Goal: Task Accomplishment & Management: Use online tool/utility

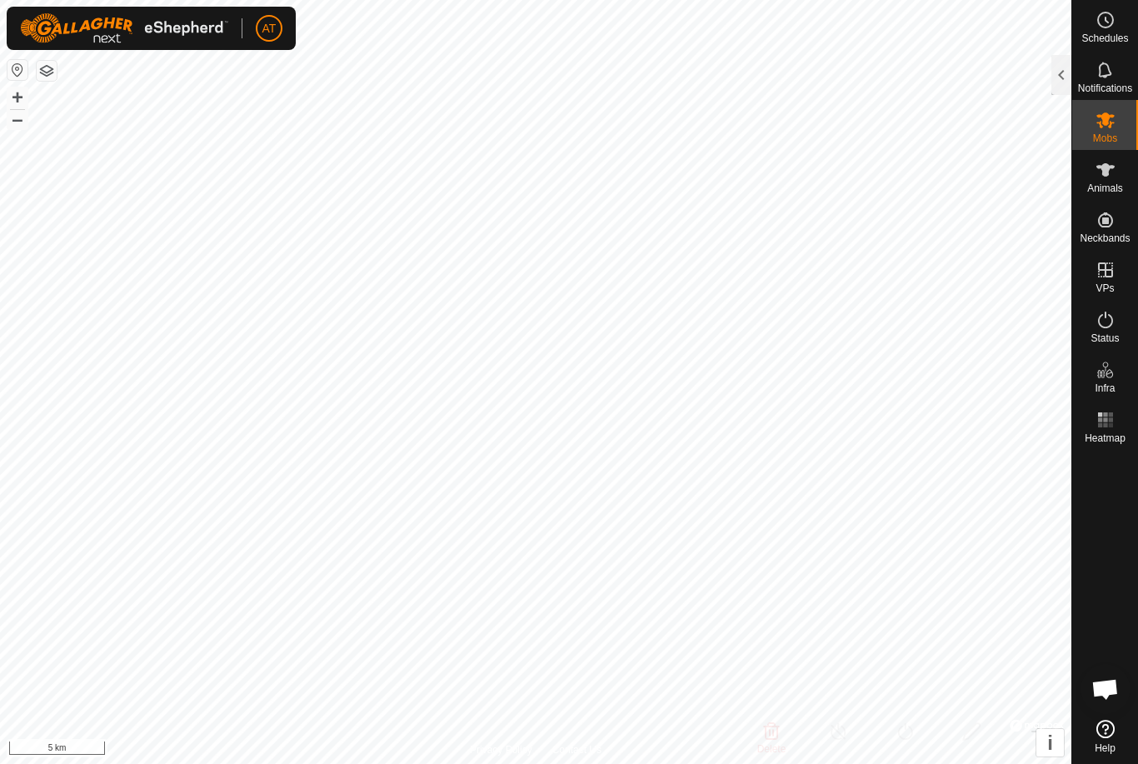
click at [1104, 128] on icon at bounding box center [1105, 120] width 20 height 20
click at [1064, 86] on div at bounding box center [1061, 75] width 20 height 40
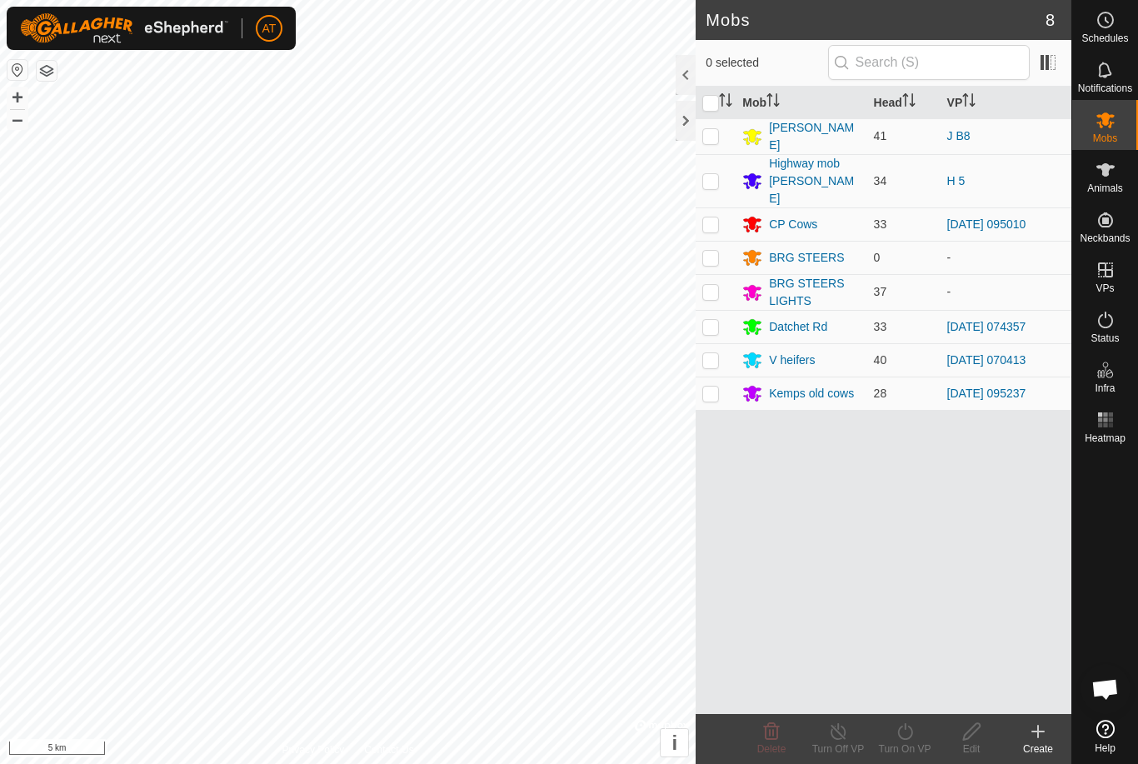
click at [712, 317] on td at bounding box center [715, 326] width 40 height 33
checkbox input "true"
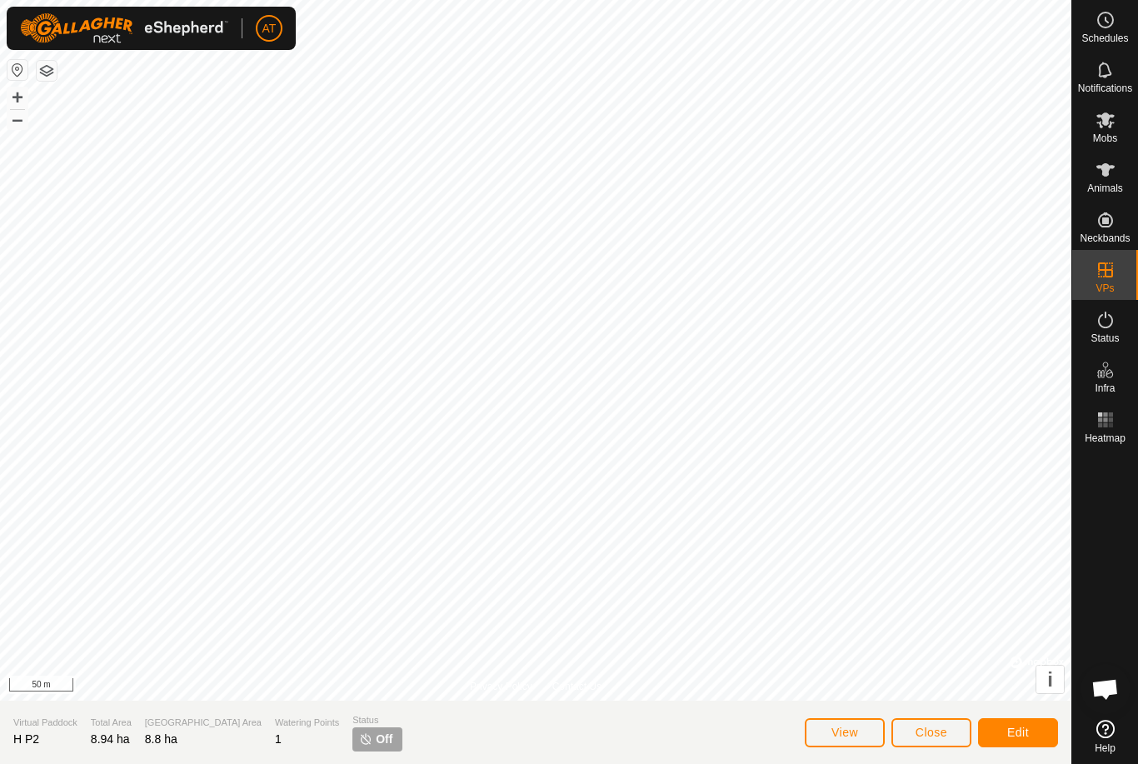
click at [948, 722] on button "Close" at bounding box center [931, 732] width 80 height 29
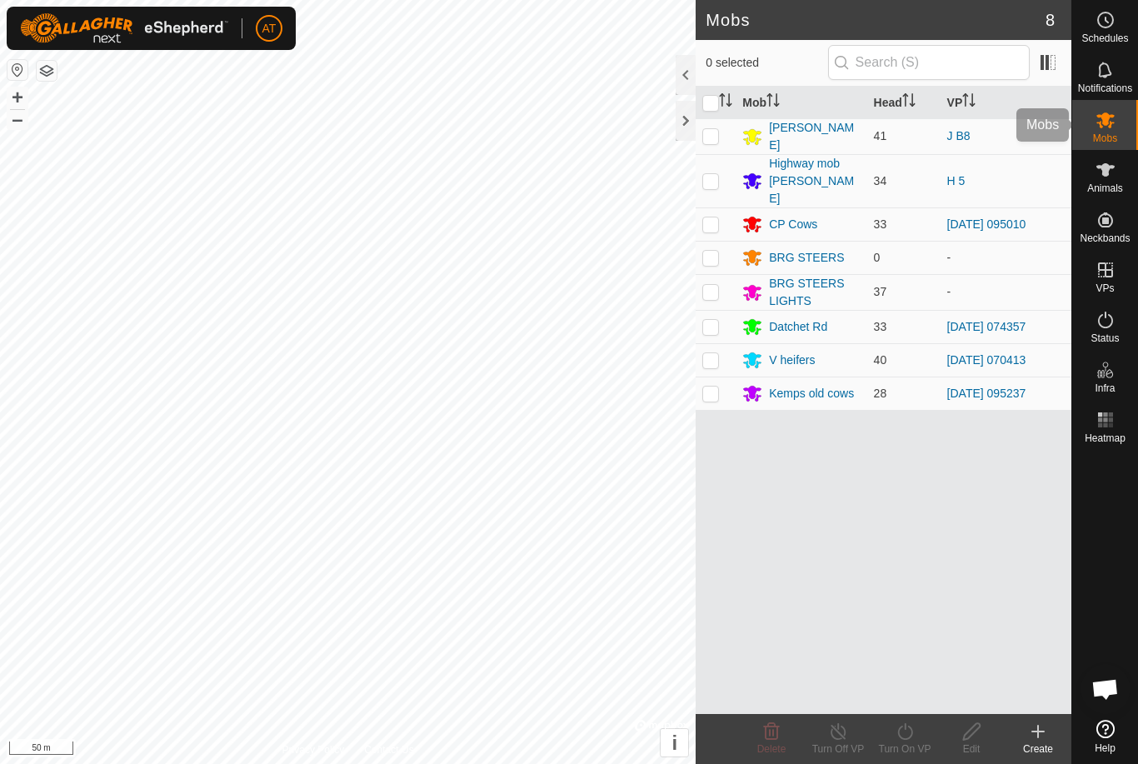
click at [1117, 123] on es-mob-svg-icon at bounding box center [1105, 120] width 30 height 27
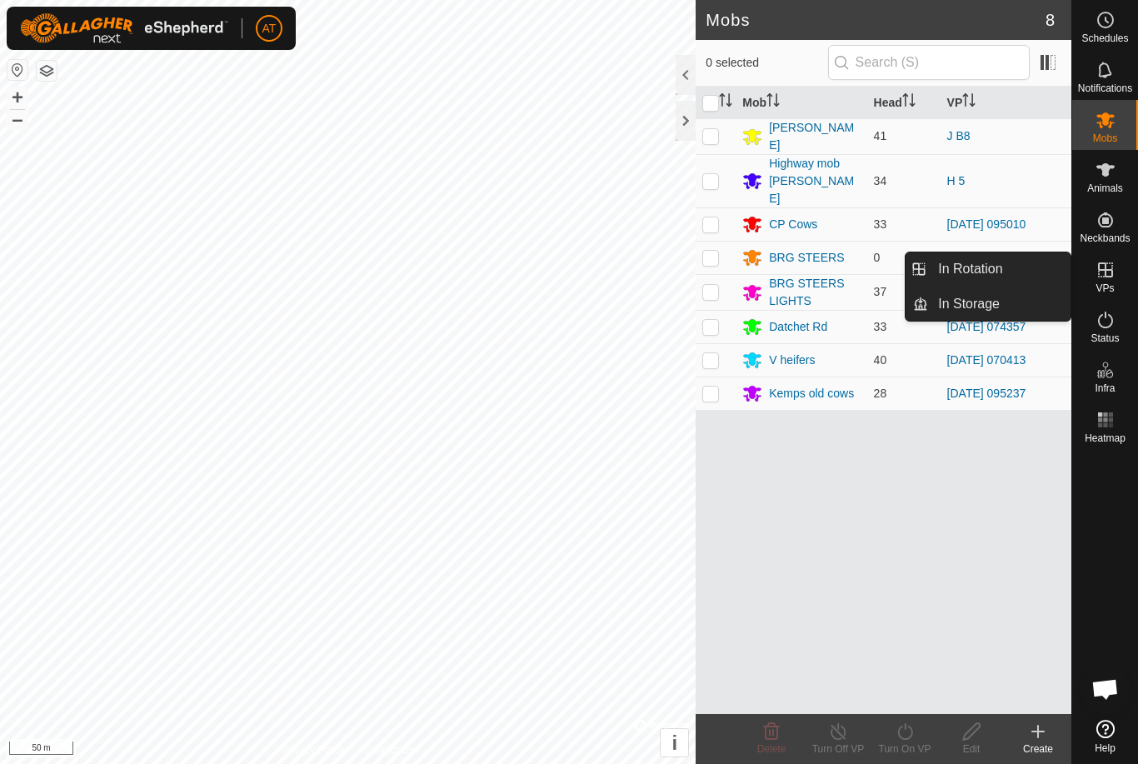
click at [1014, 260] on link "In Rotation" at bounding box center [999, 268] width 142 height 33
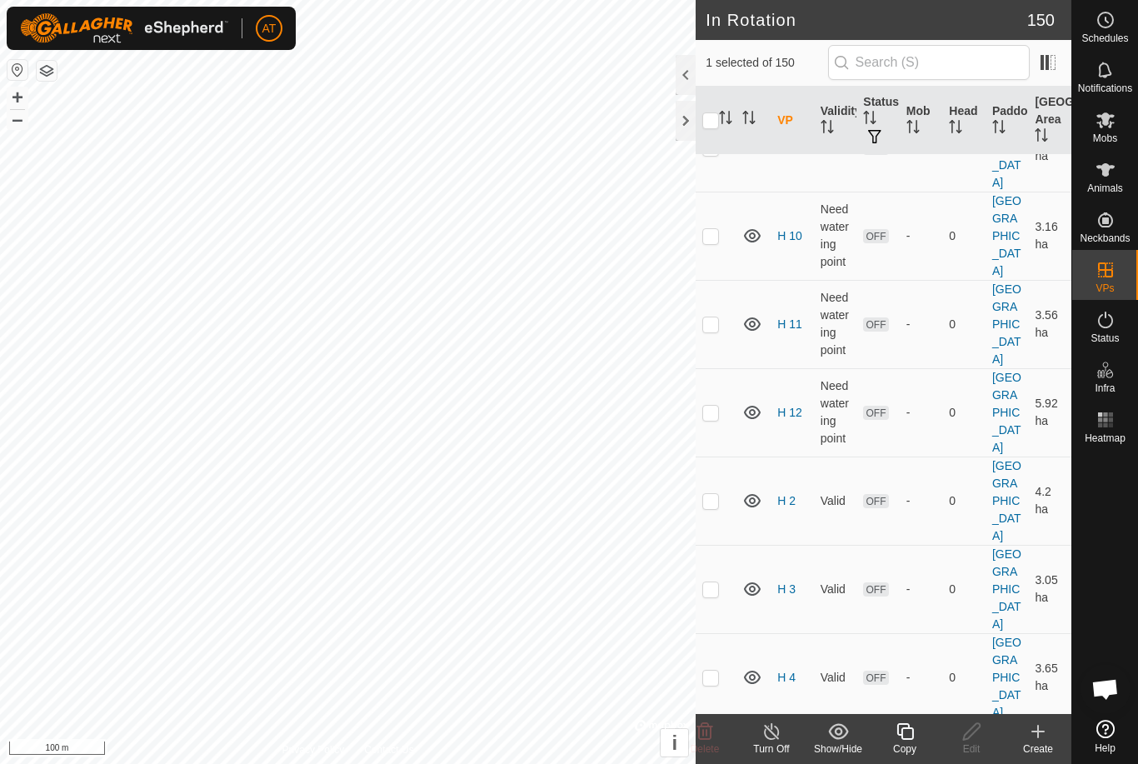
scroll to position [5142, 0]
checkbox input "false"
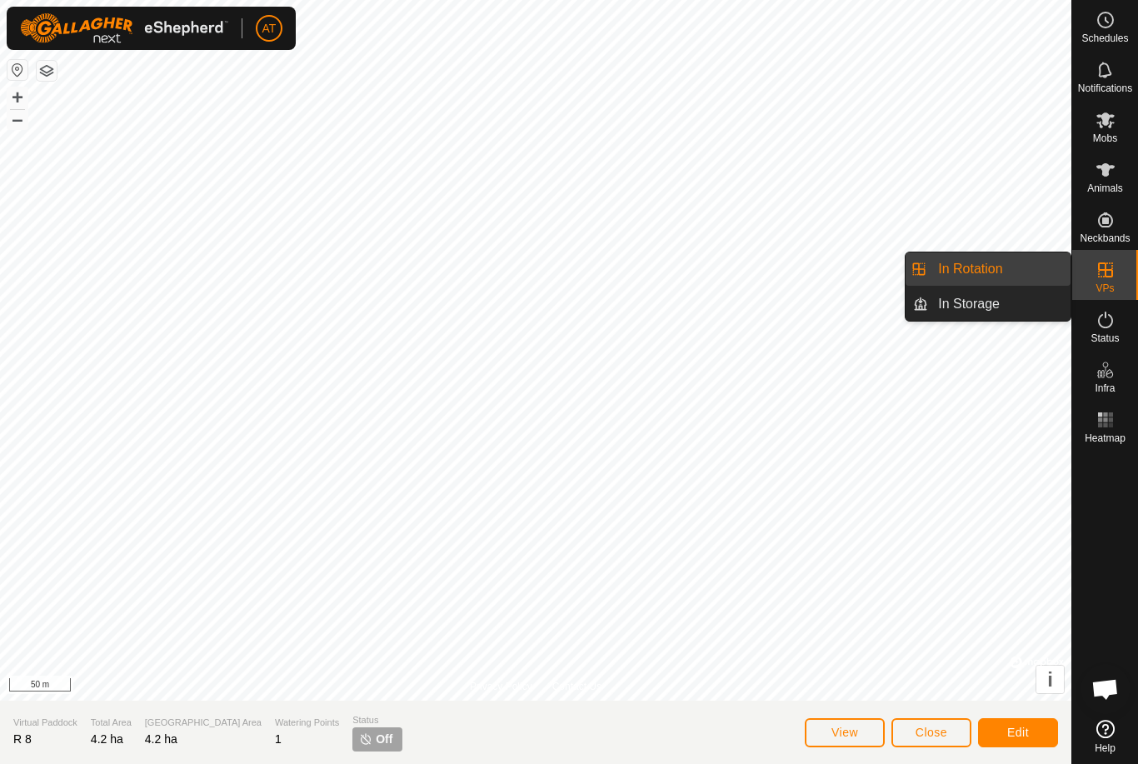
click at [1044, 271] on link "In Rotation" at bounding box center [999, 268] width 142 height 33
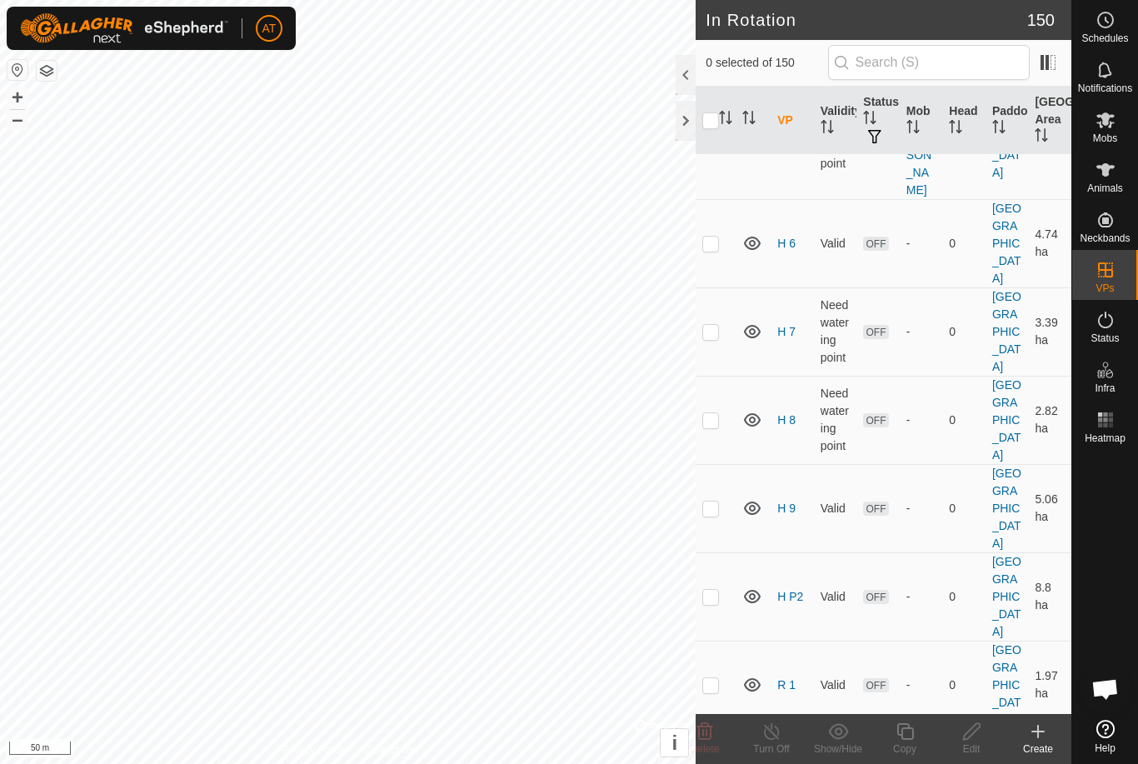
scroll to position [5786, 0]
click at [709, 736] on icon at bounding box center [705, 731] width 20 height 20
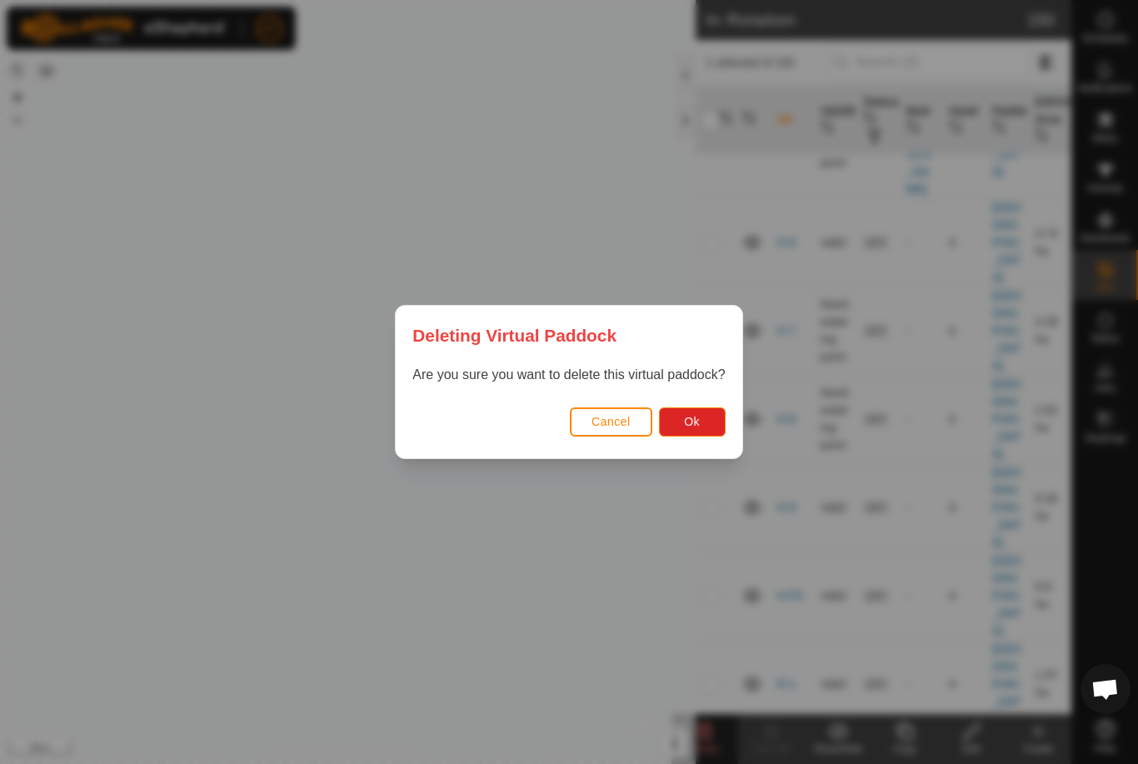
click at [683, 424] on button "Ok" at bounding box center [692, 421] width 67 height 29
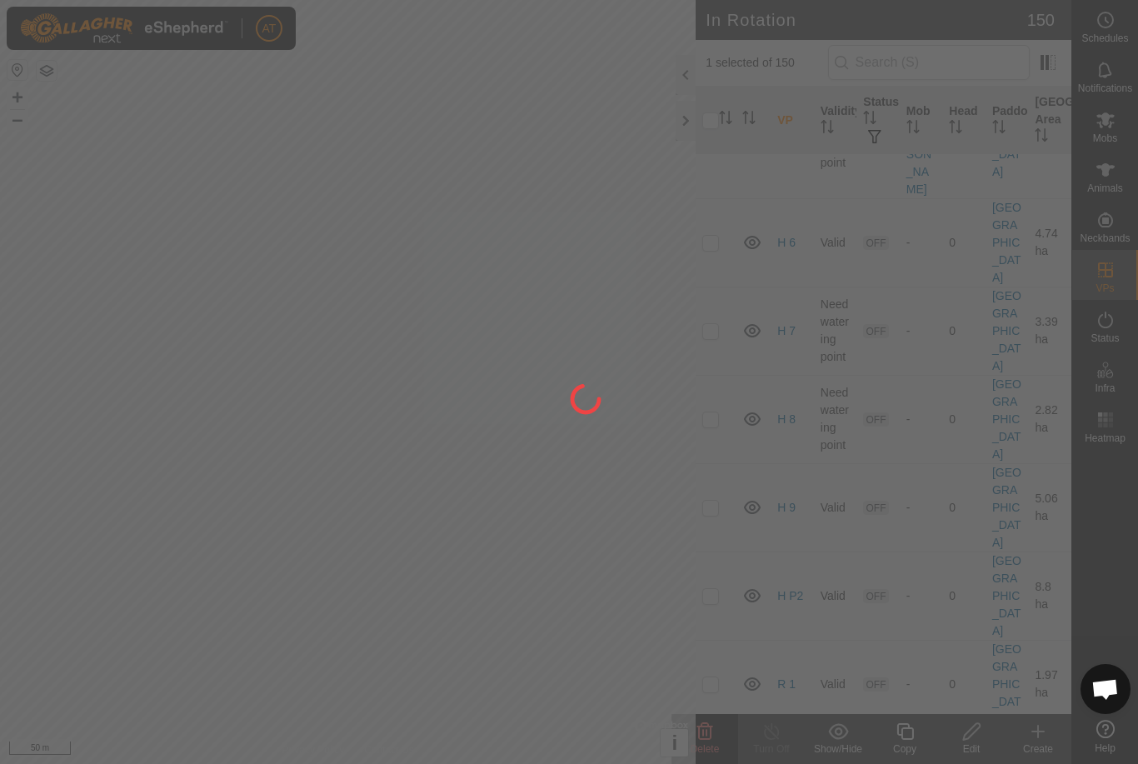
checkbox input "false"
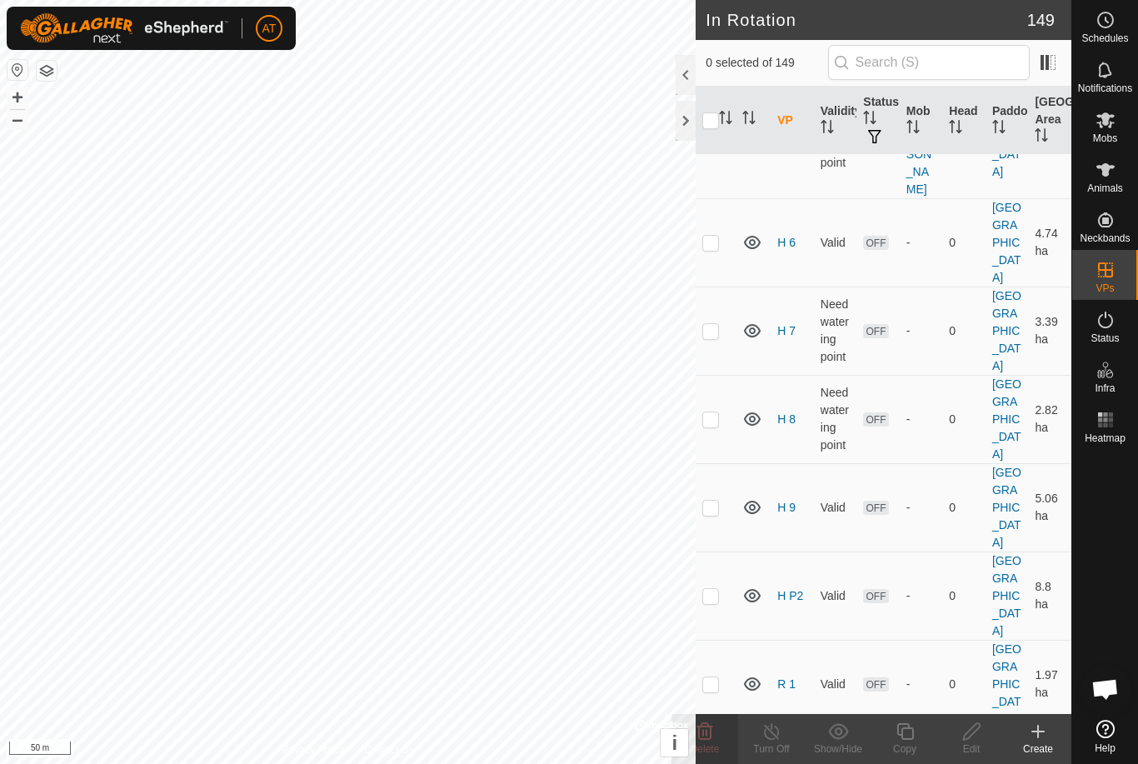
checkbox input "false"
click at [709, 735] on icon at bounding box center [705, 731] width 20 height 20
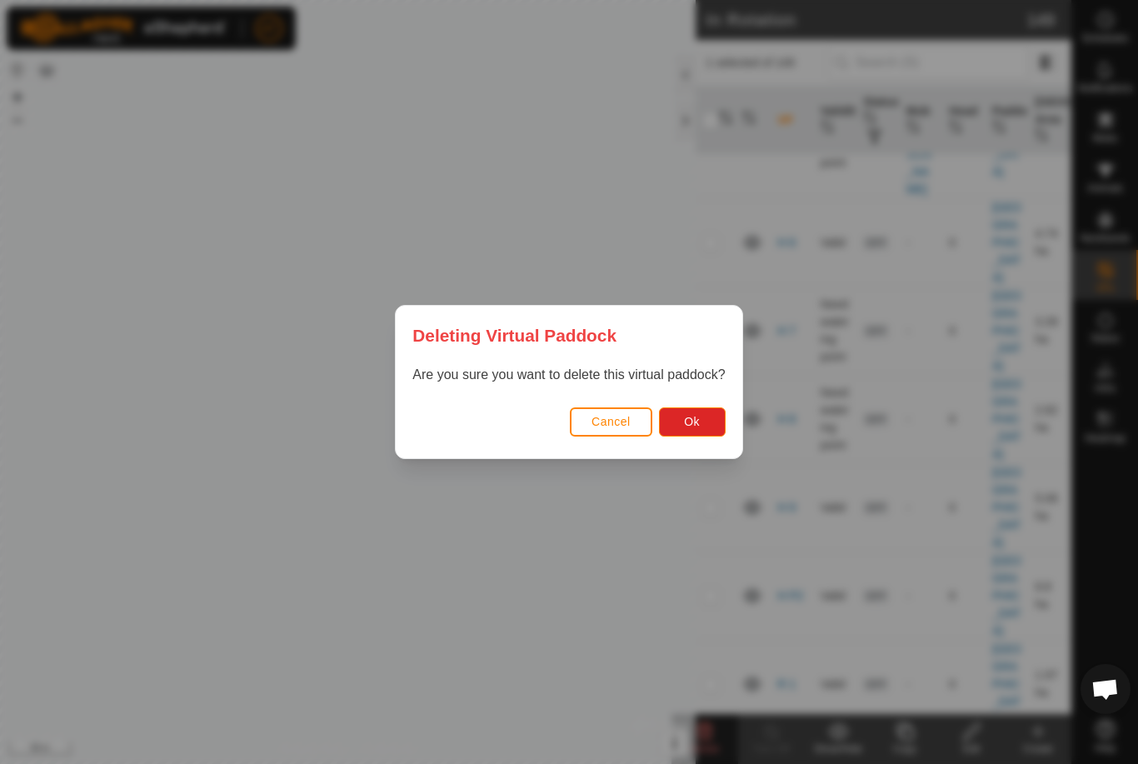
click at [695, 431] on button "Ok" at bounding box center [692, 421] width 67 height 29
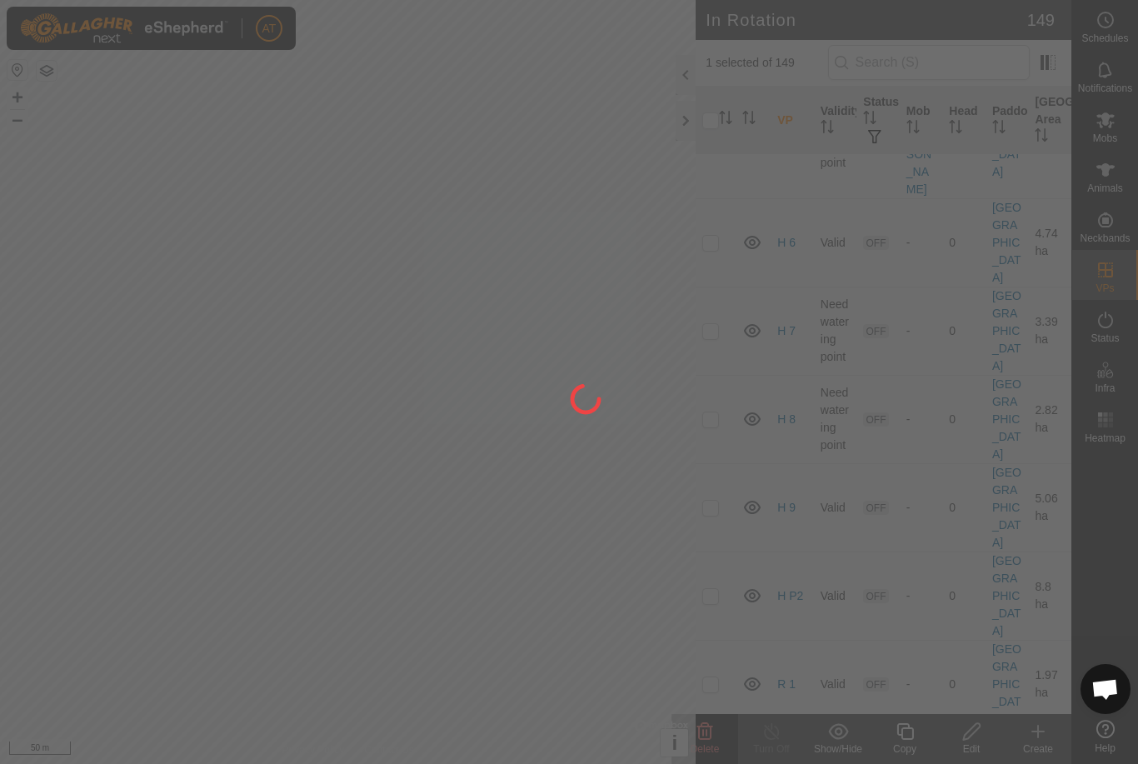
checkbox input "false"
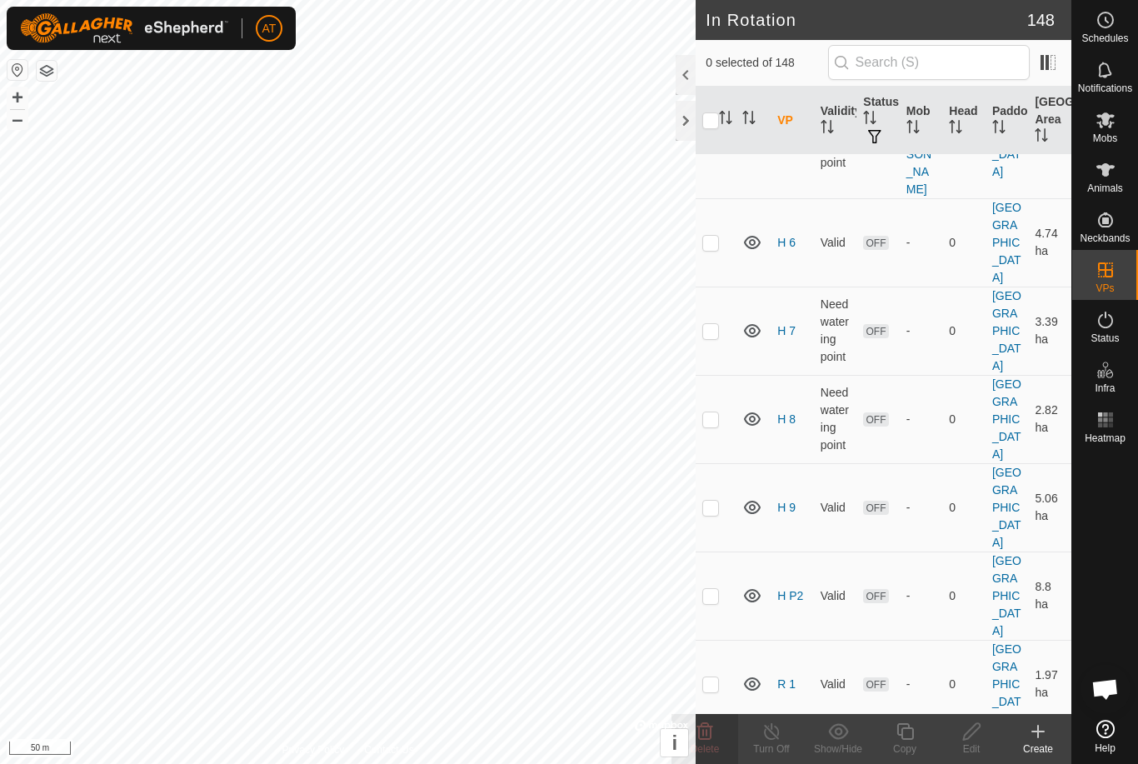
click at [709, 732] on icon at bounding box center [705, 731] width 20 height 20
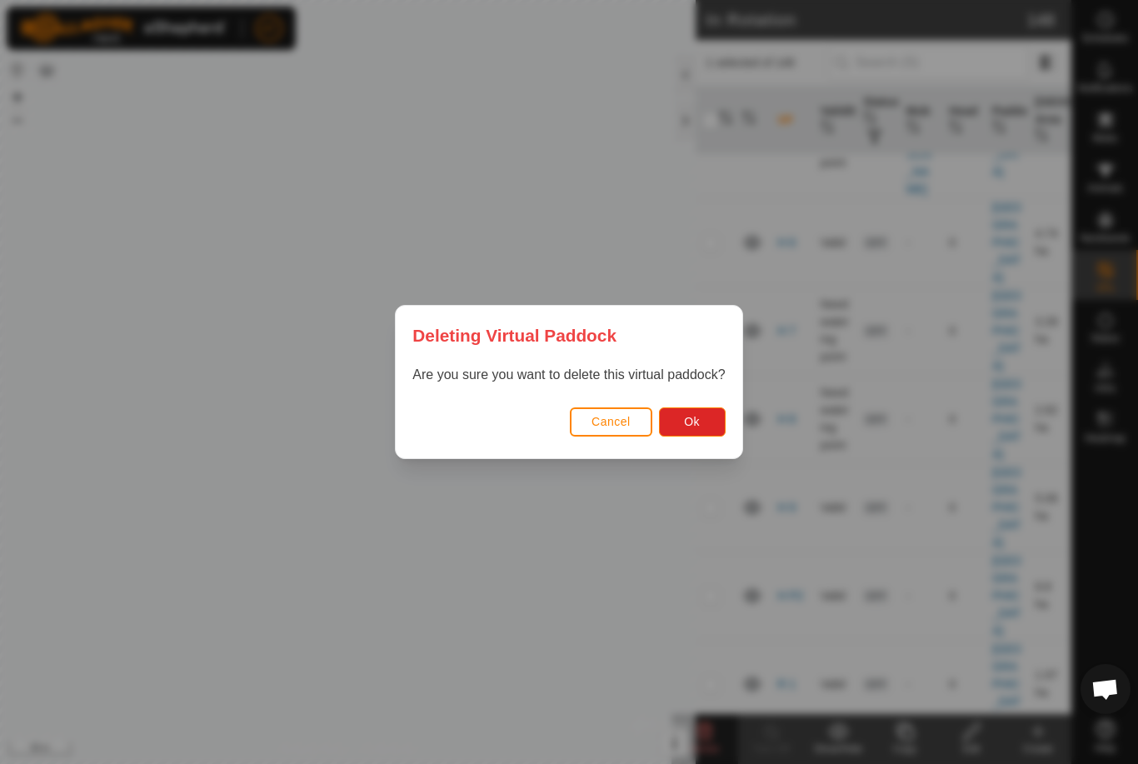
click at [697, 427] on span "Ok" at bounding box center [692, 421] width 16 height 13
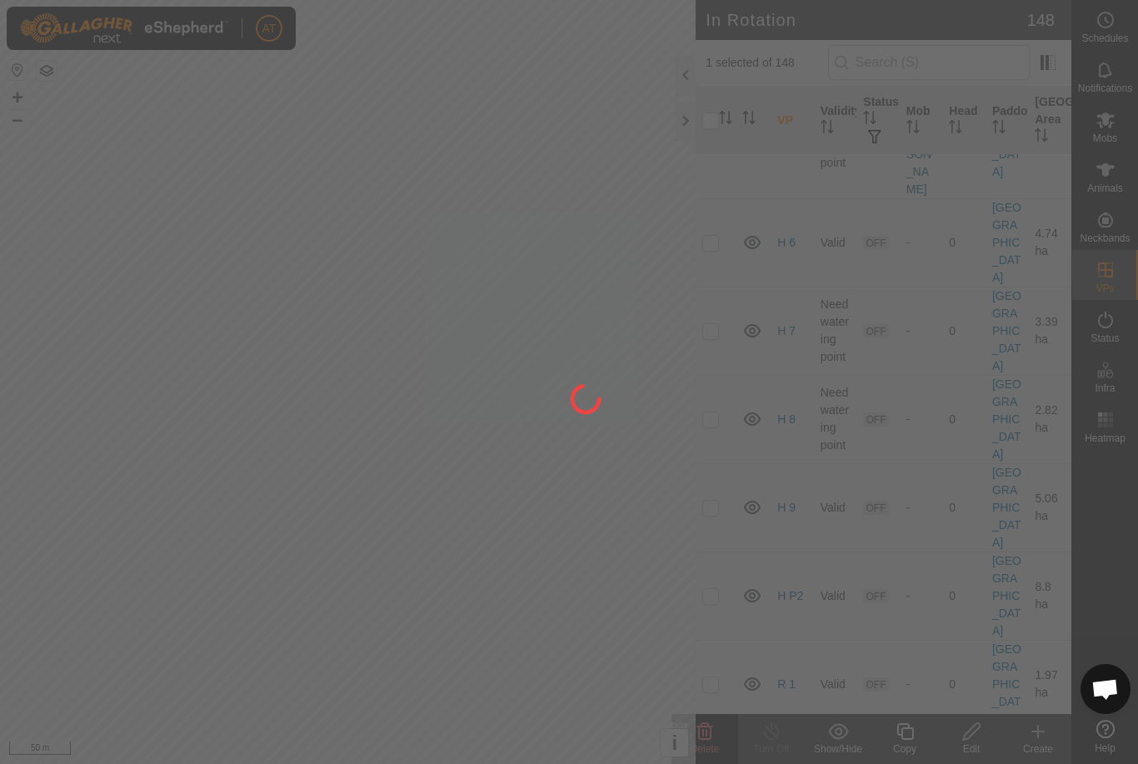
checkbox input "false"
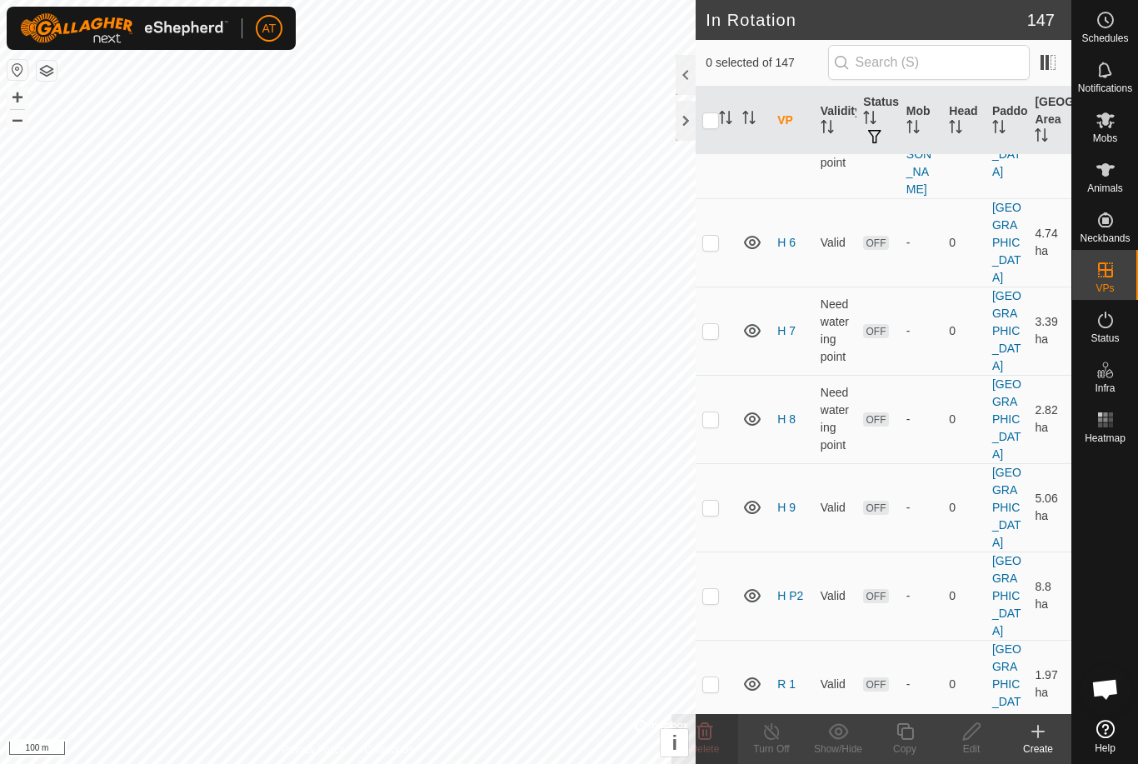
checkbox input "false"
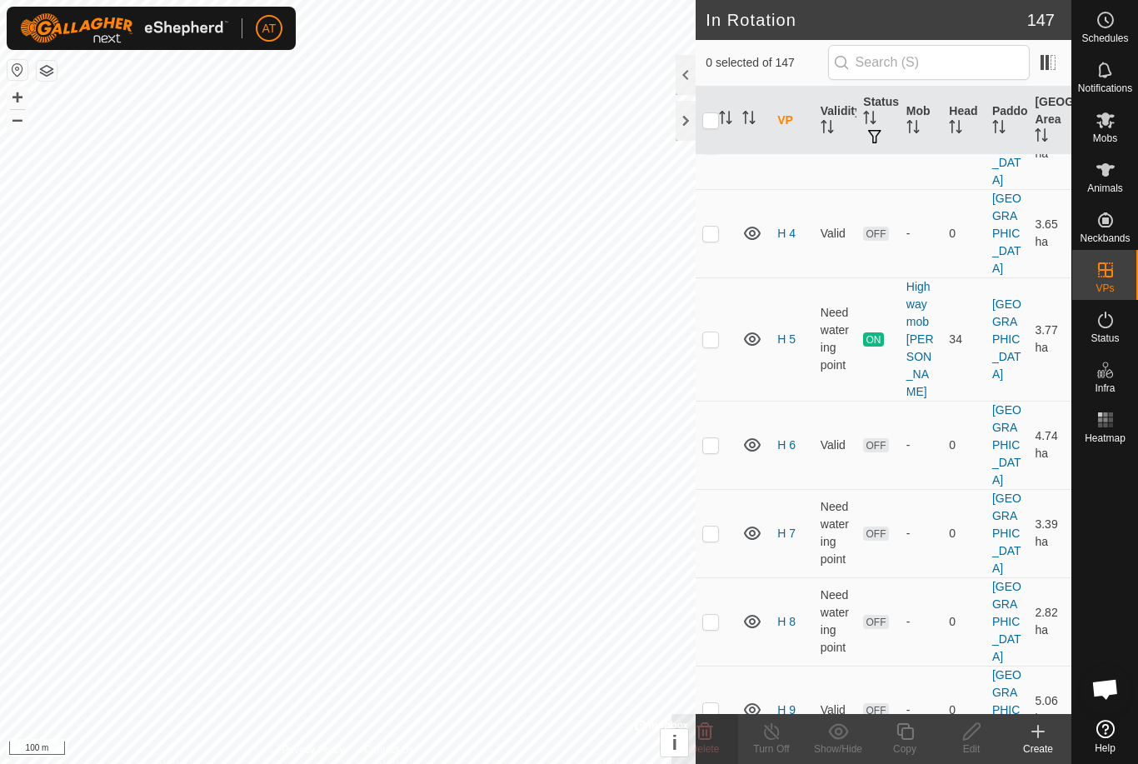
scroll to position [5582, 0]
checkbox input "true"
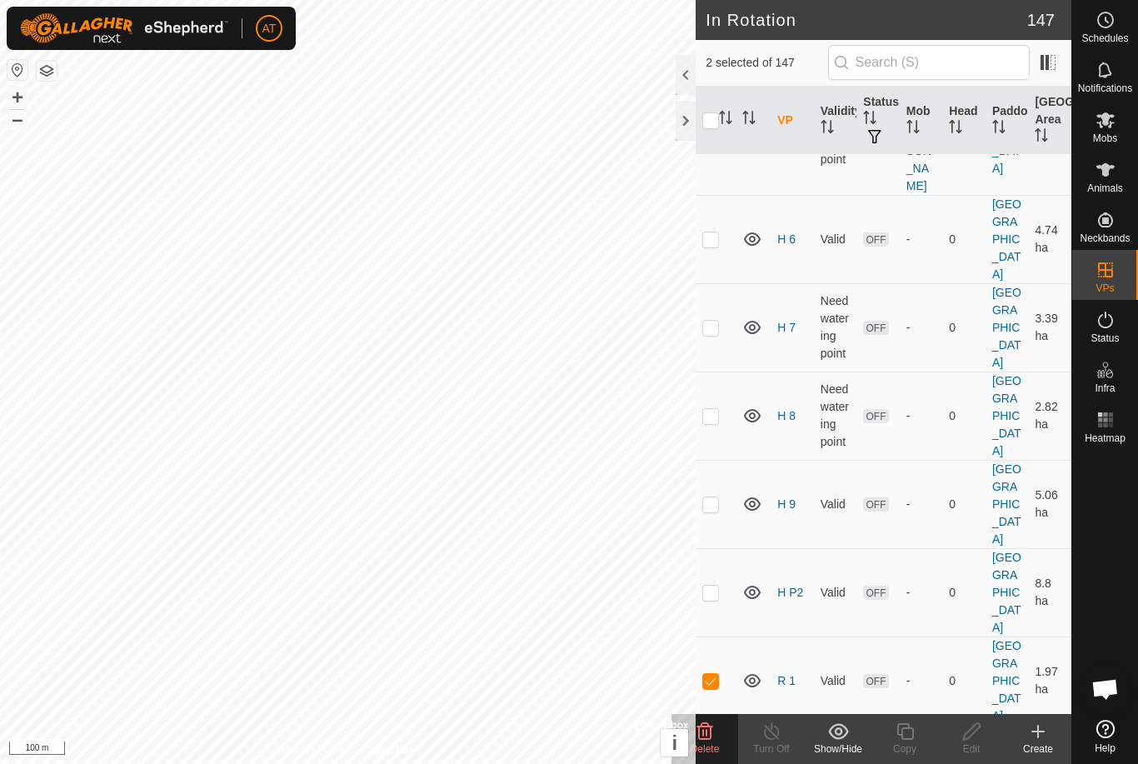
scroll to position [5806, 0]
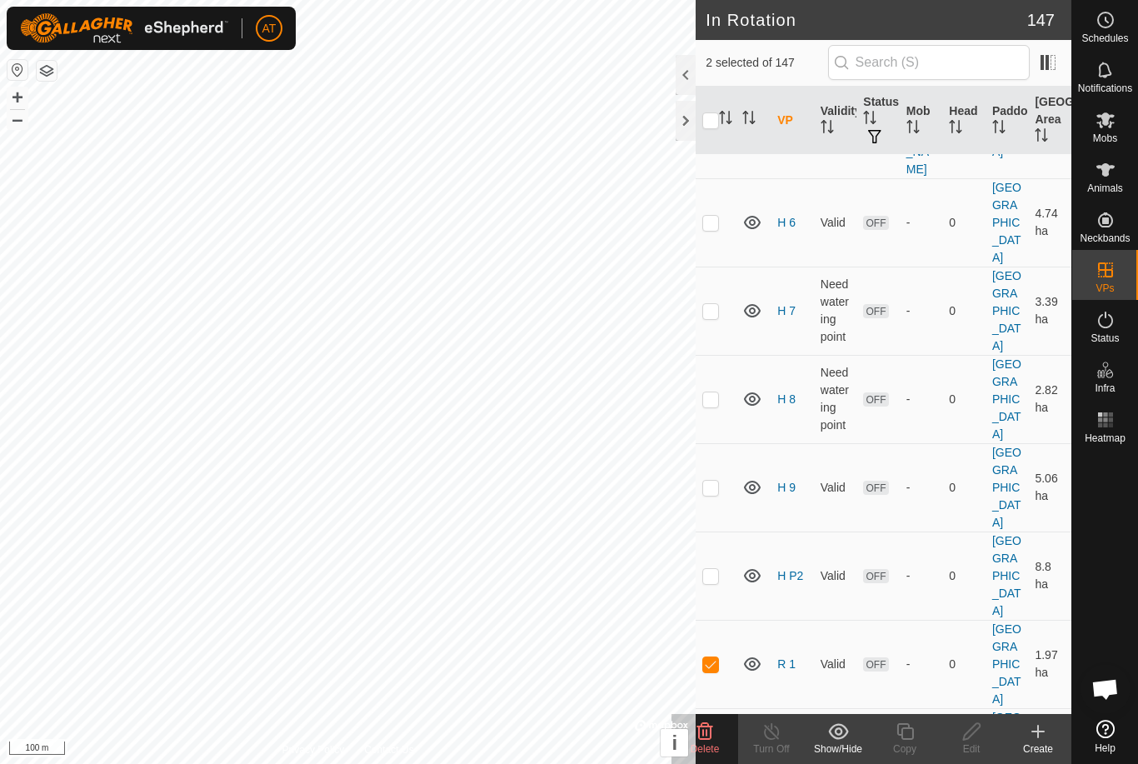
checkbox input "true"
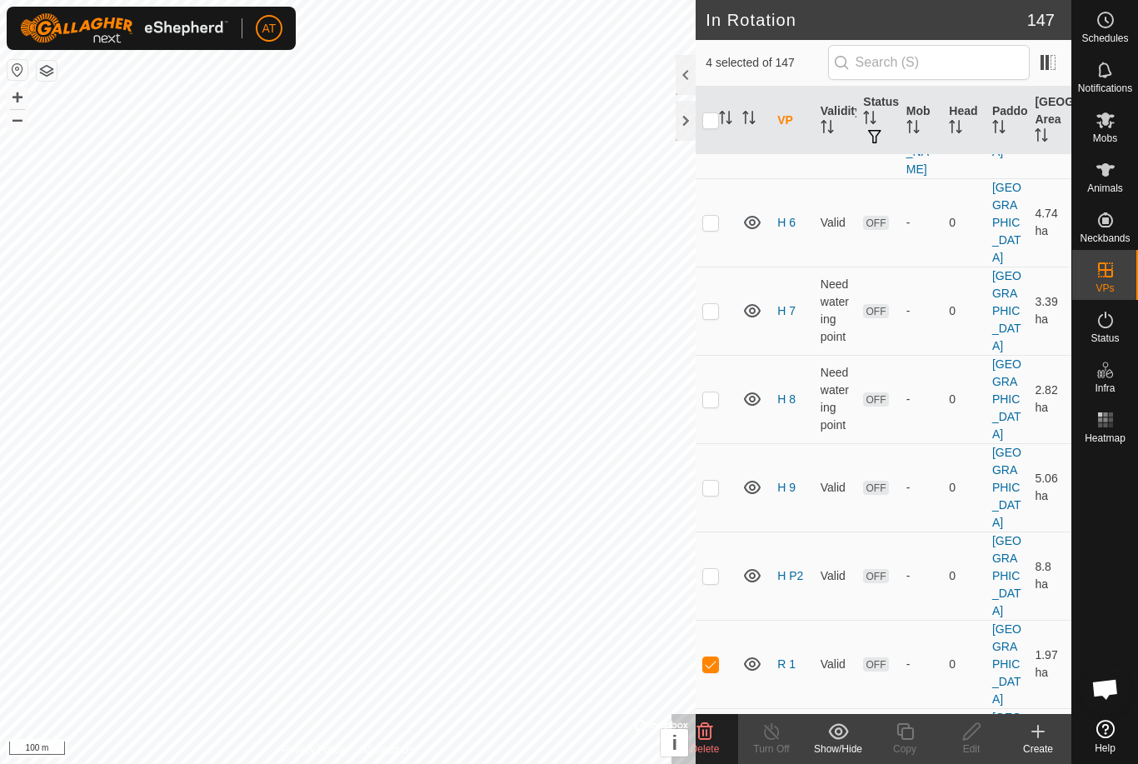
checkbox input "true"
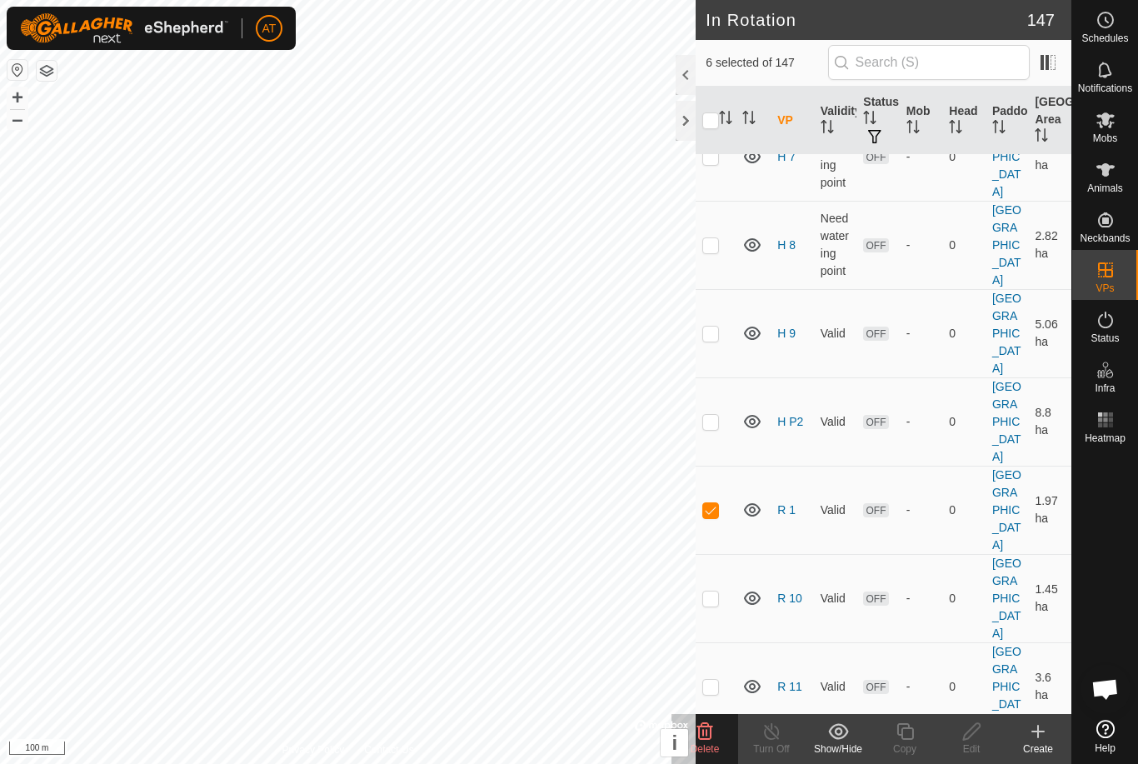
scroll to position [5963, 0]
checkbox input "true"
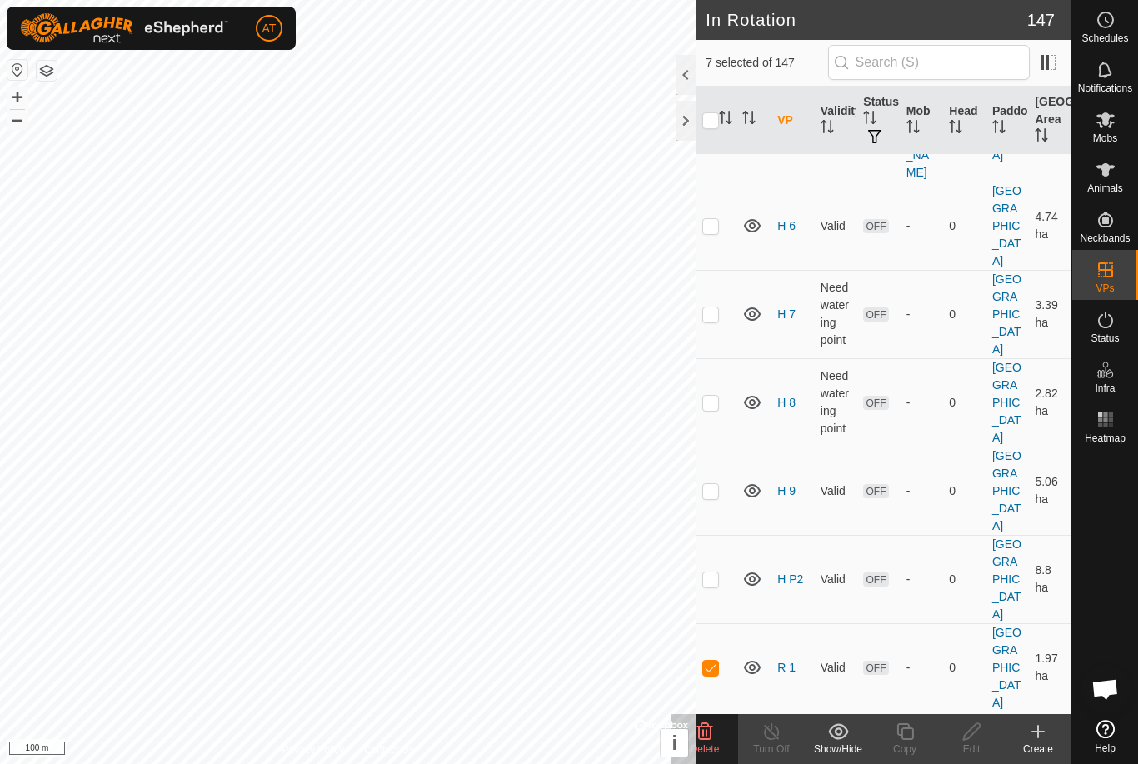
scroll to position [5802, 0]
click at [711, 750] on p-checkbox at bounding box center [710, 756] width 17 height 13
checkbox input "true"
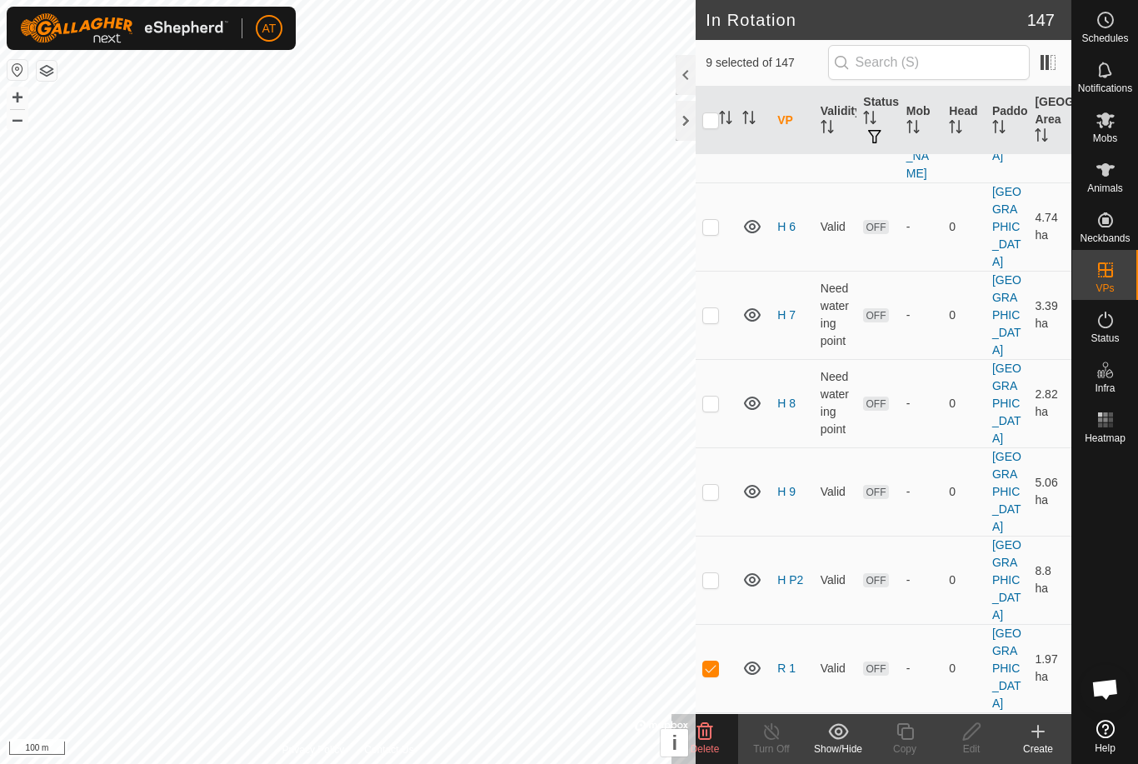
checkbox input "true"
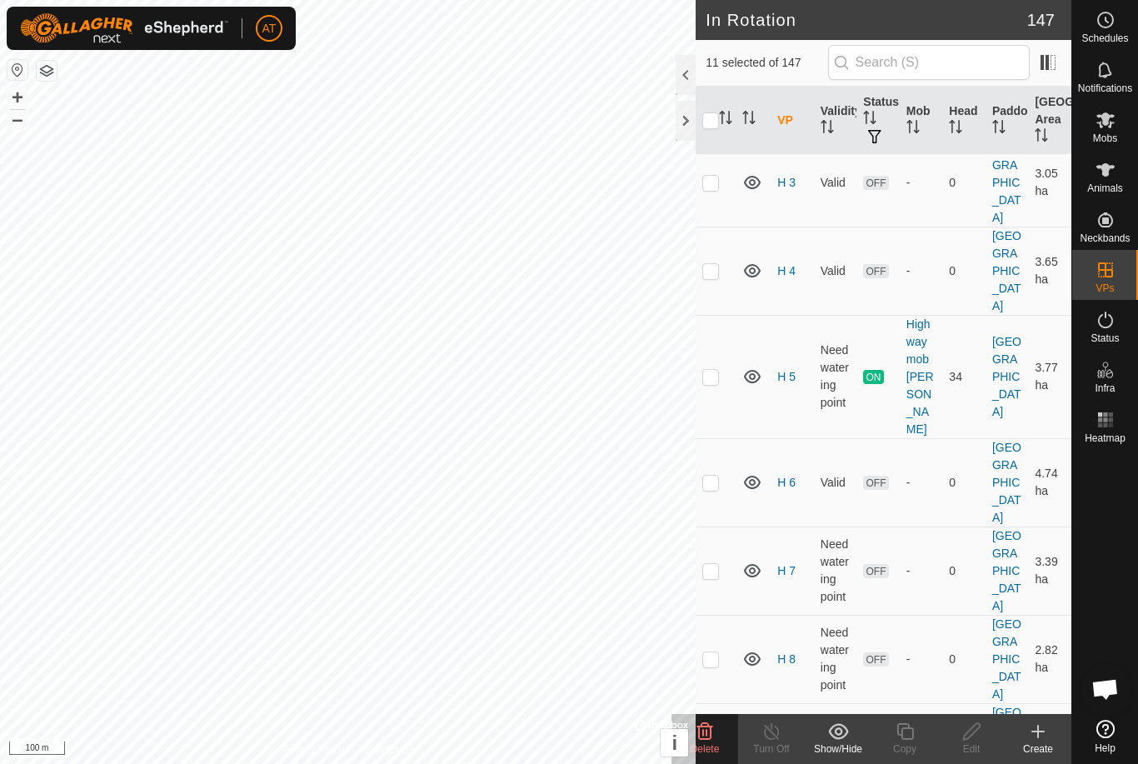
scroll to position [5541, 0]
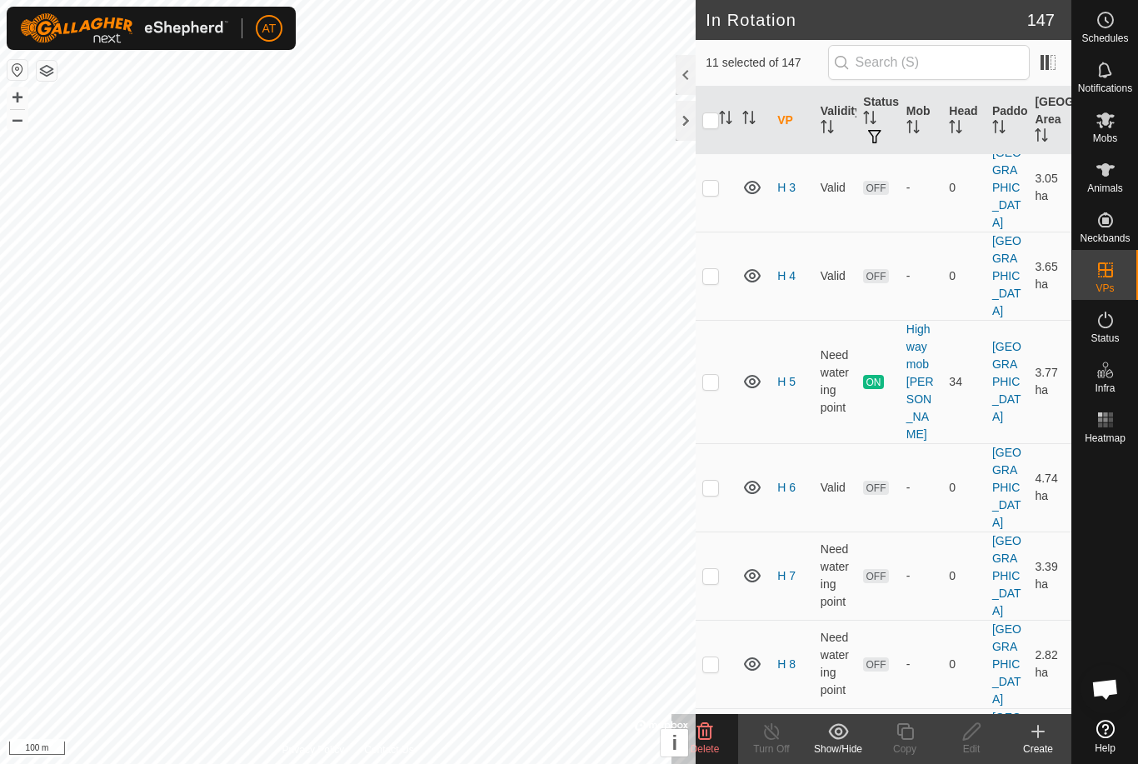
checkbox input "false"
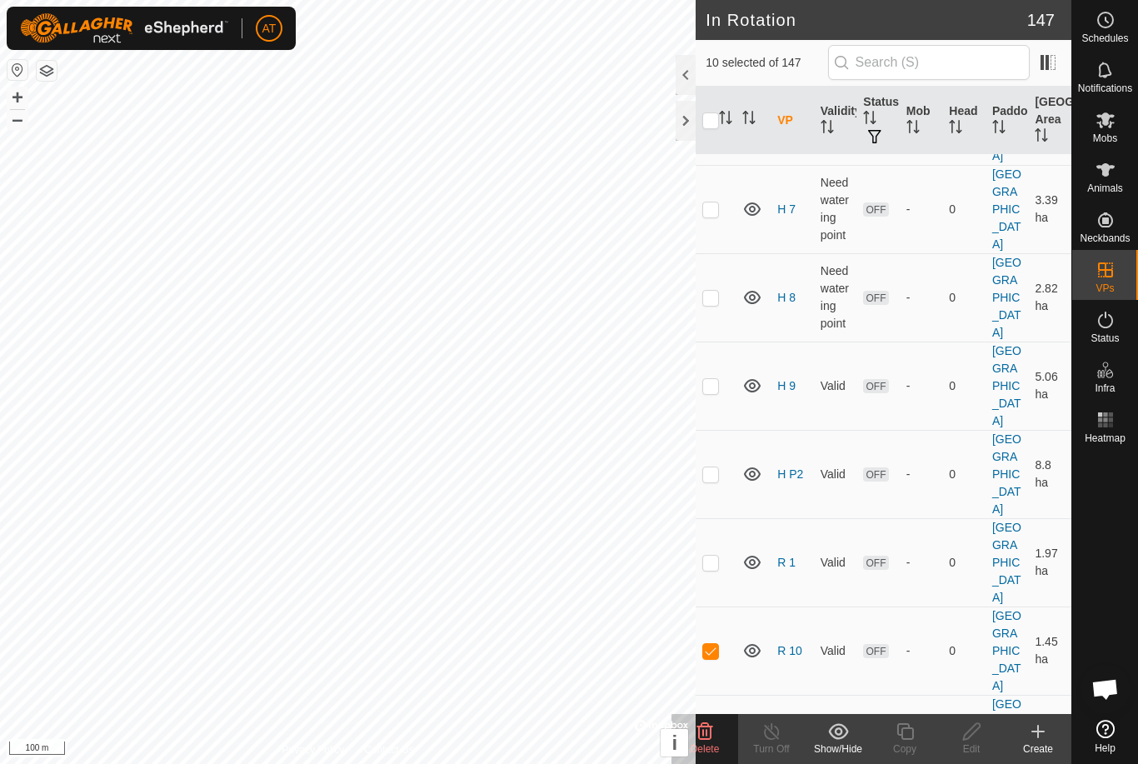
scroll to position [5910, 0]
checkbox input "false"
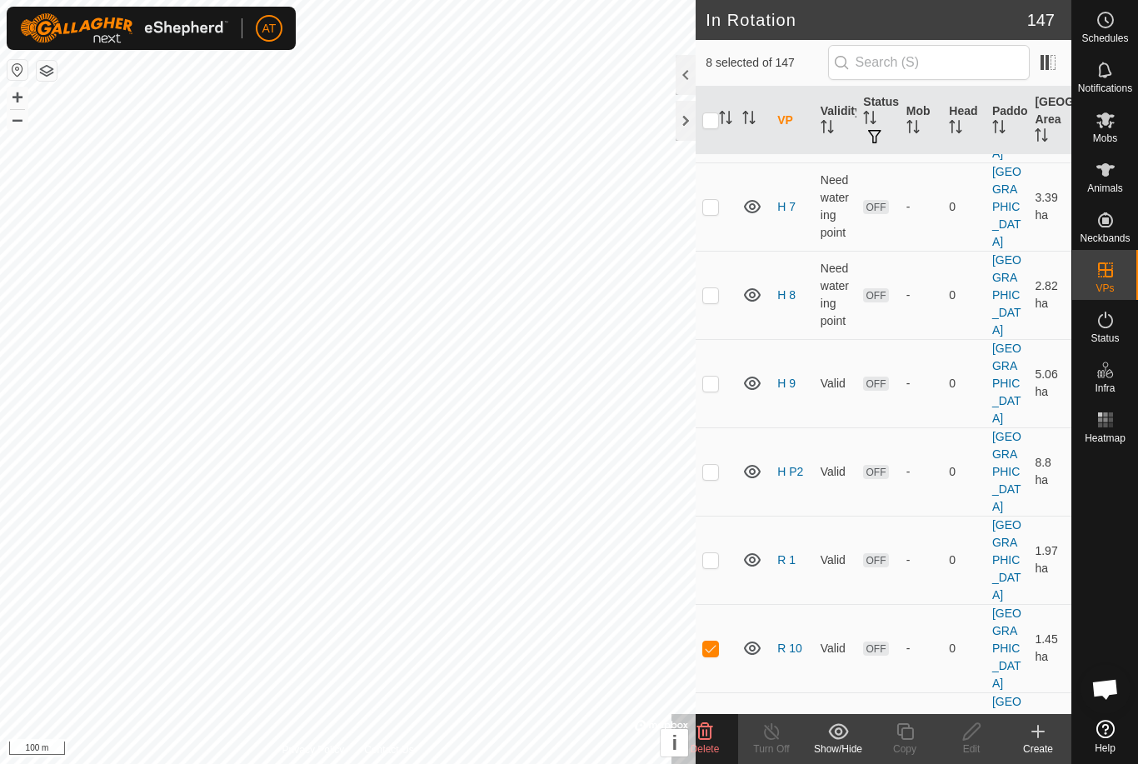
checkbox input "false"
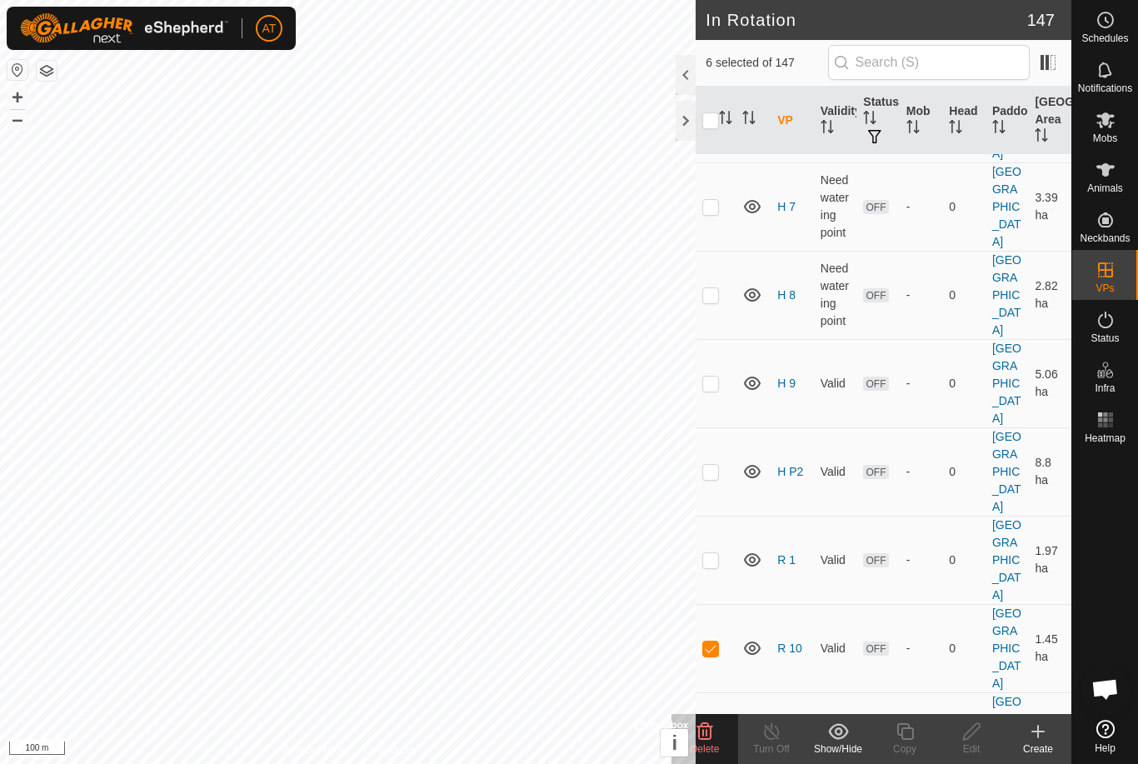
checkbox input "false"
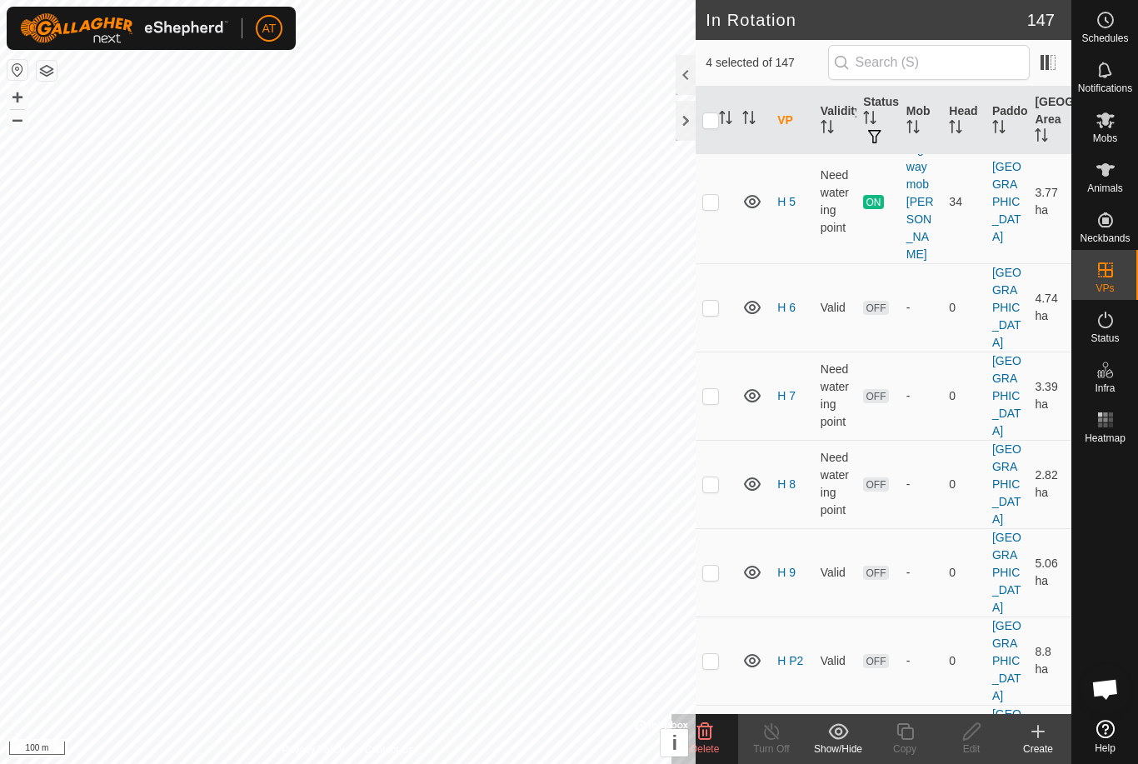
scroll to position [5722, 0]
checkbox input "true"
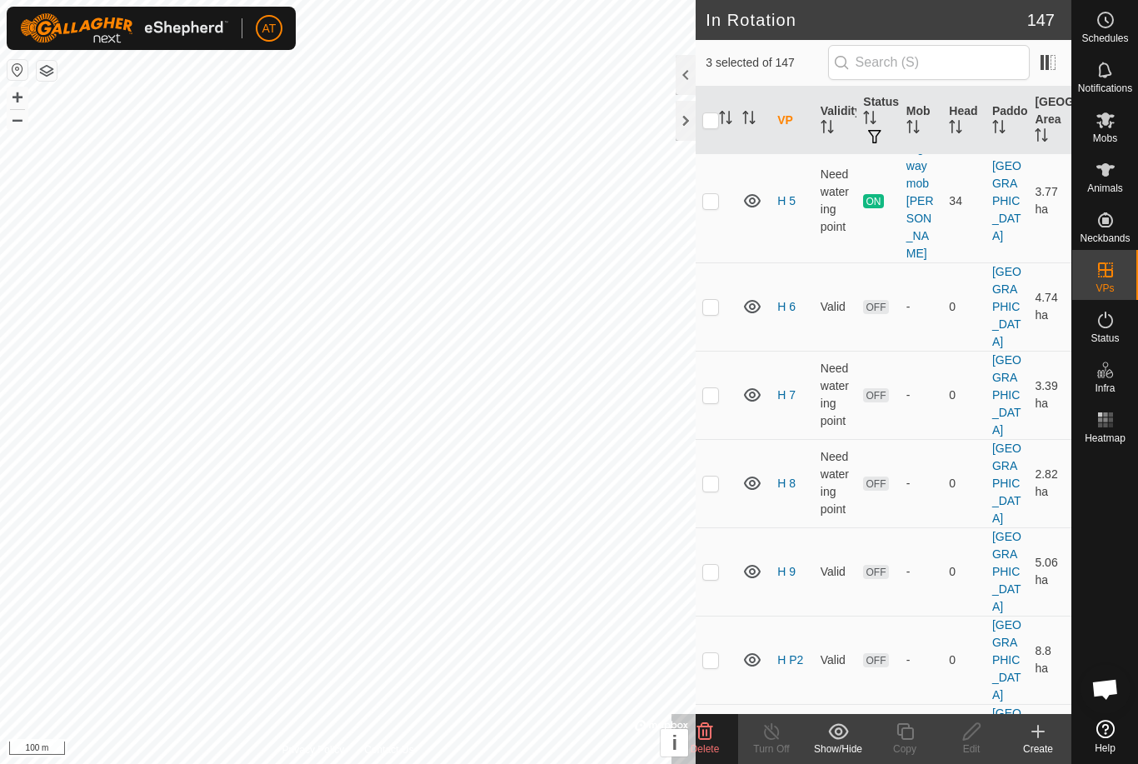
checkbox input "true"
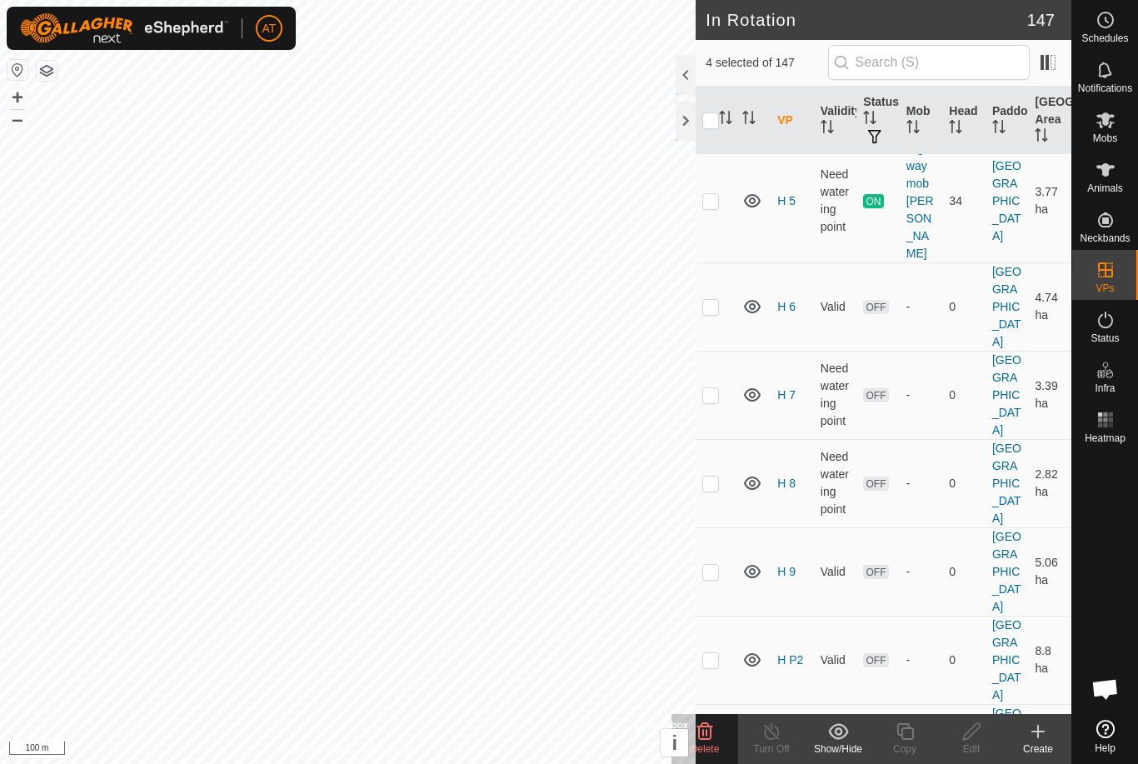
checkbox input "false"
checkbox input "true"
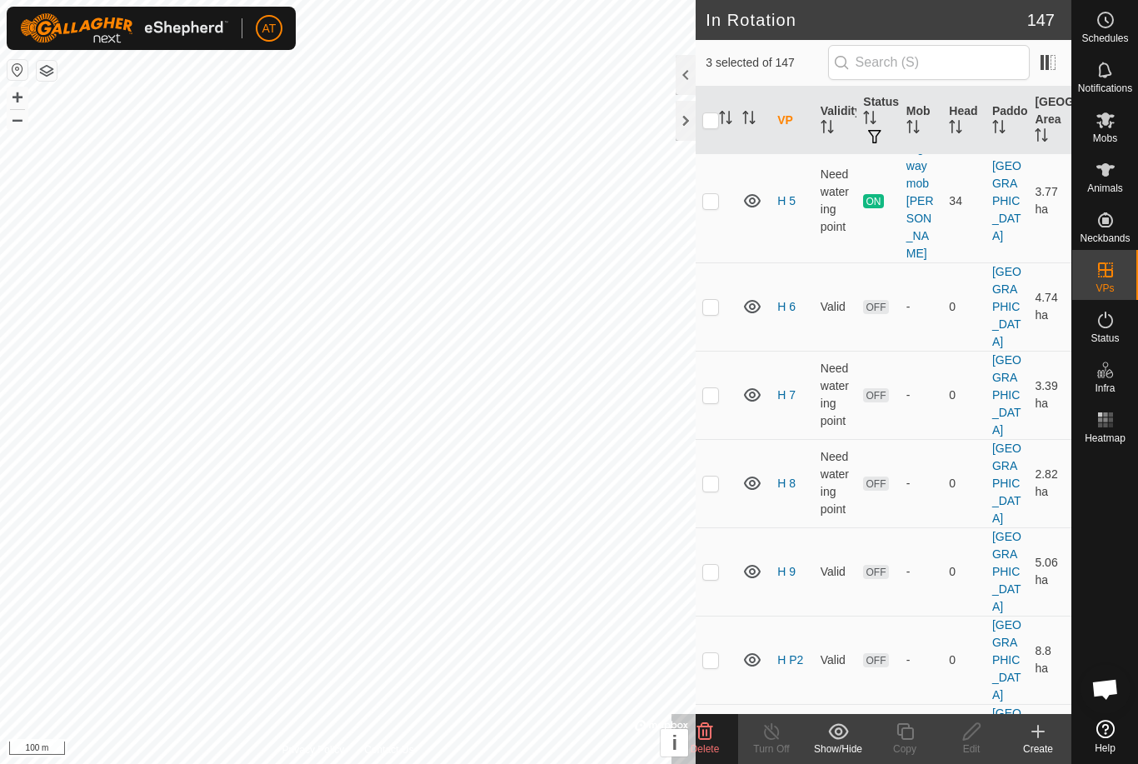
checkbox input "false"
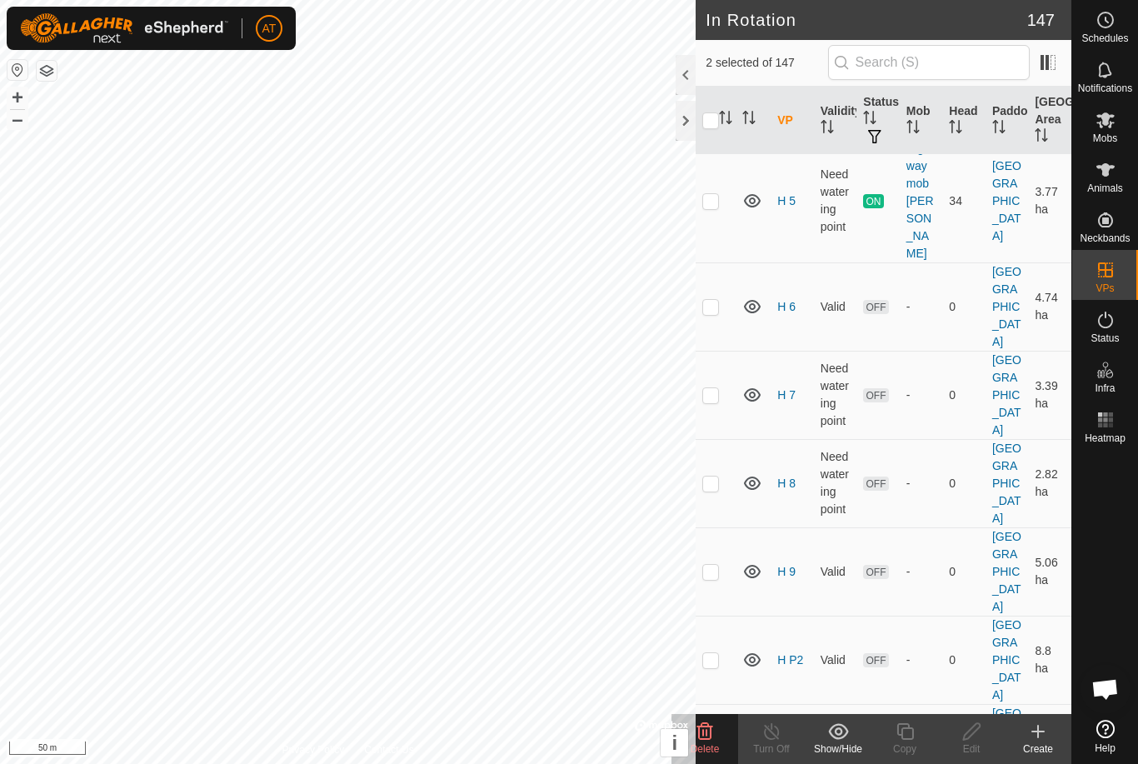
checkbox input "false"
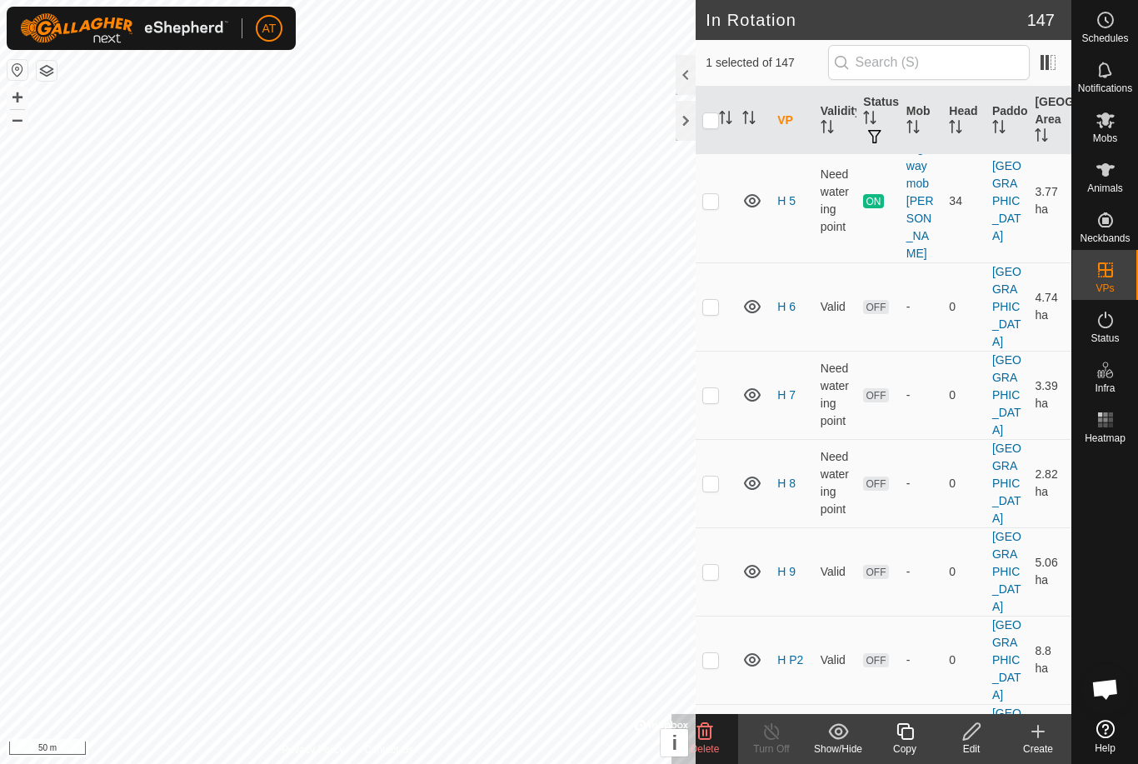
checkbox input "true"
checkbox input "false"
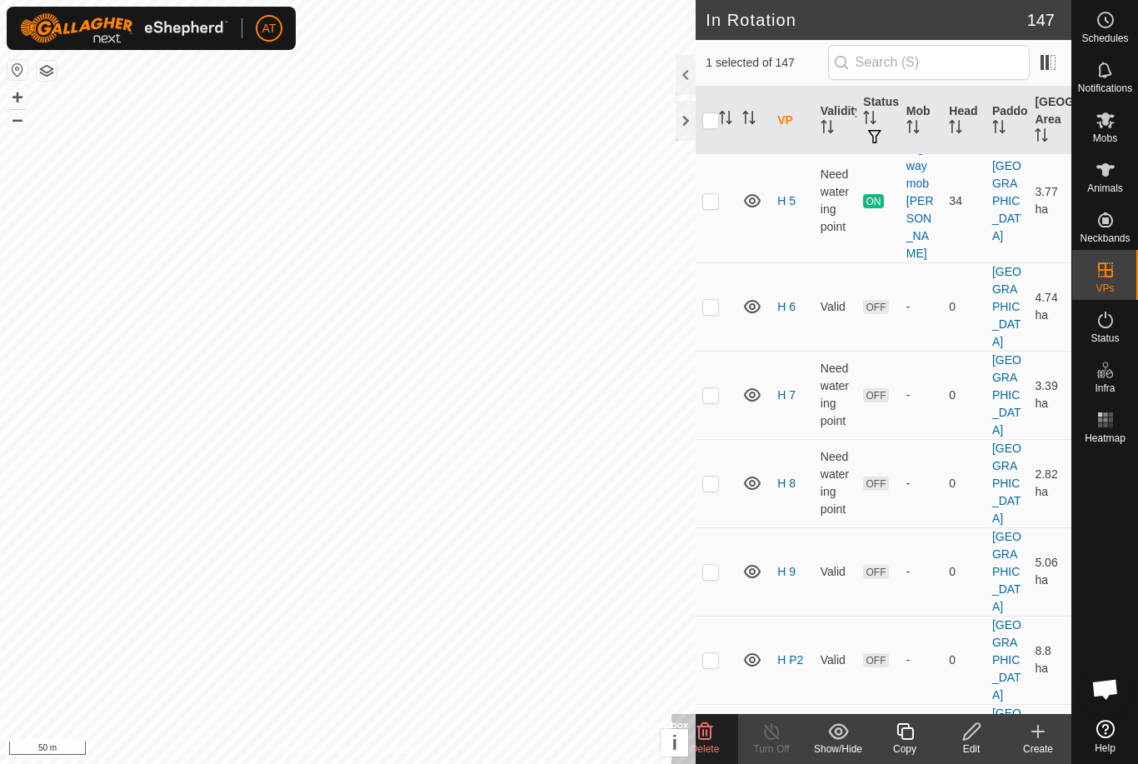
checkbox input "false"
click at [1101, 25] on icon at bounding box center [1105, 20] width 20 height 20
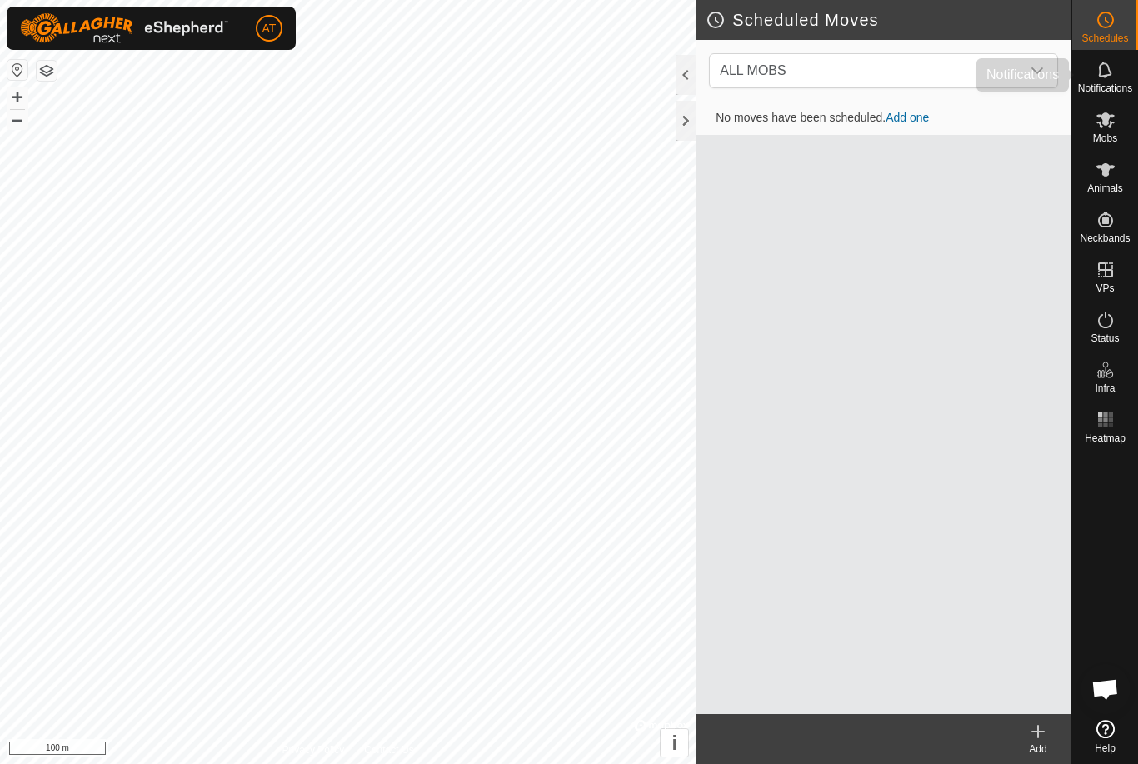
click at [1104, 83] on span "Notifications" at bounding box center [1105, 88] width 54 height 10
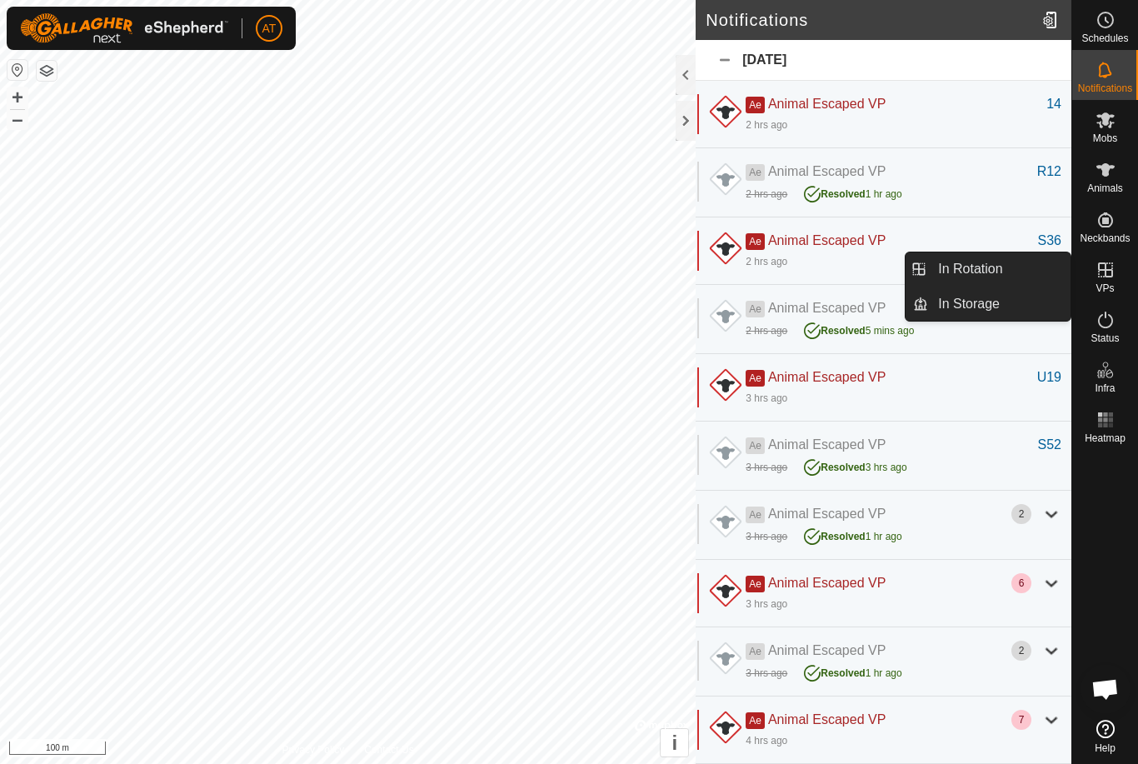
click at [1004, 276] on link "In Rotation" at bounding box center [999, 268] width 142 height 33
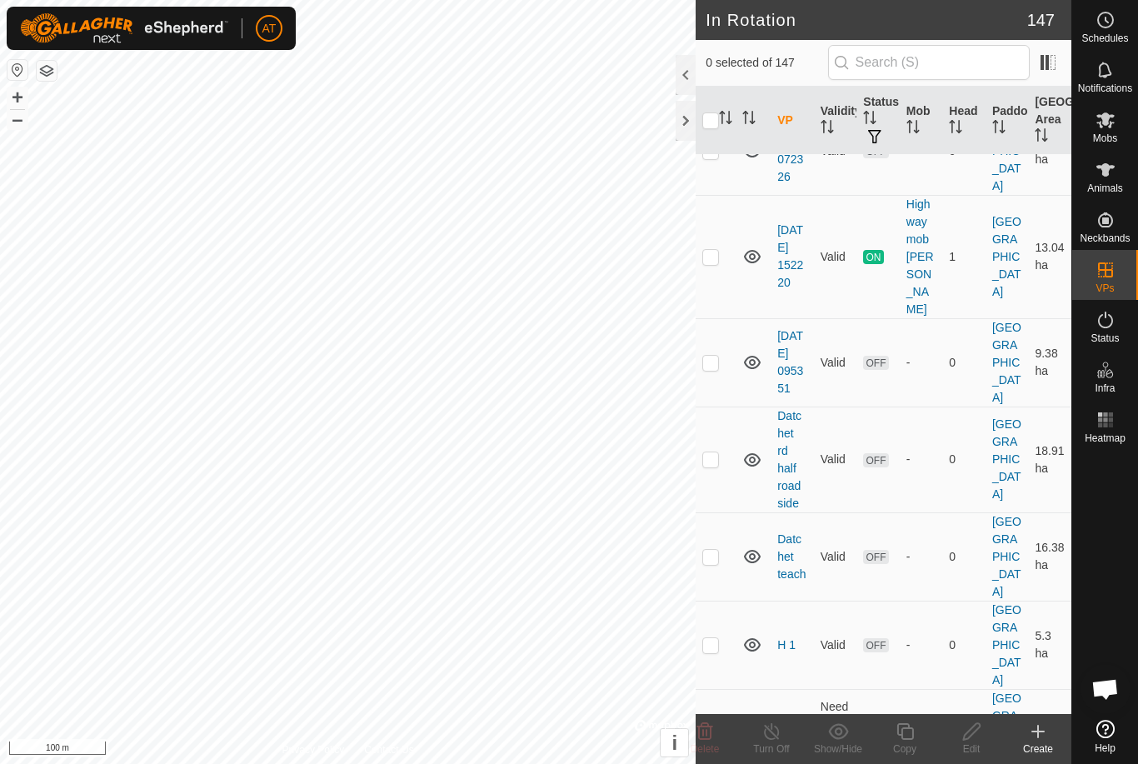
scroll to position [4639, 0]
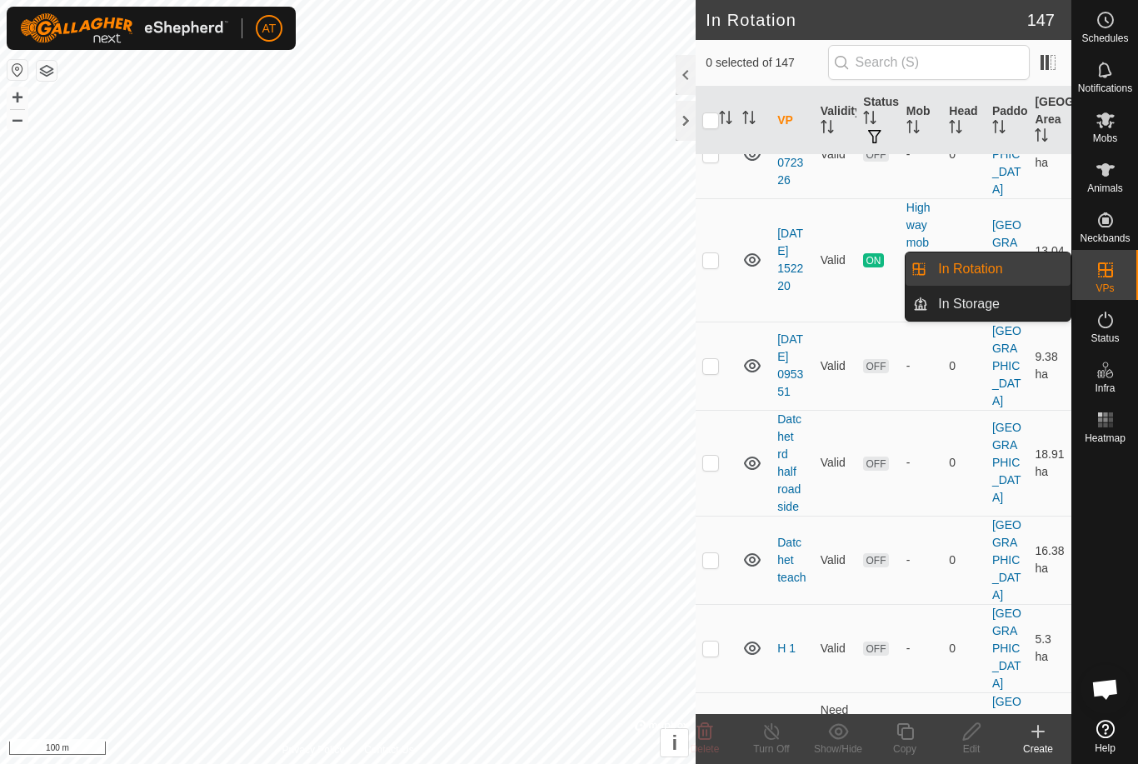
click at [1019, 269] on link "In Rotation" at bounding box center [999, 268] width 142 height 33
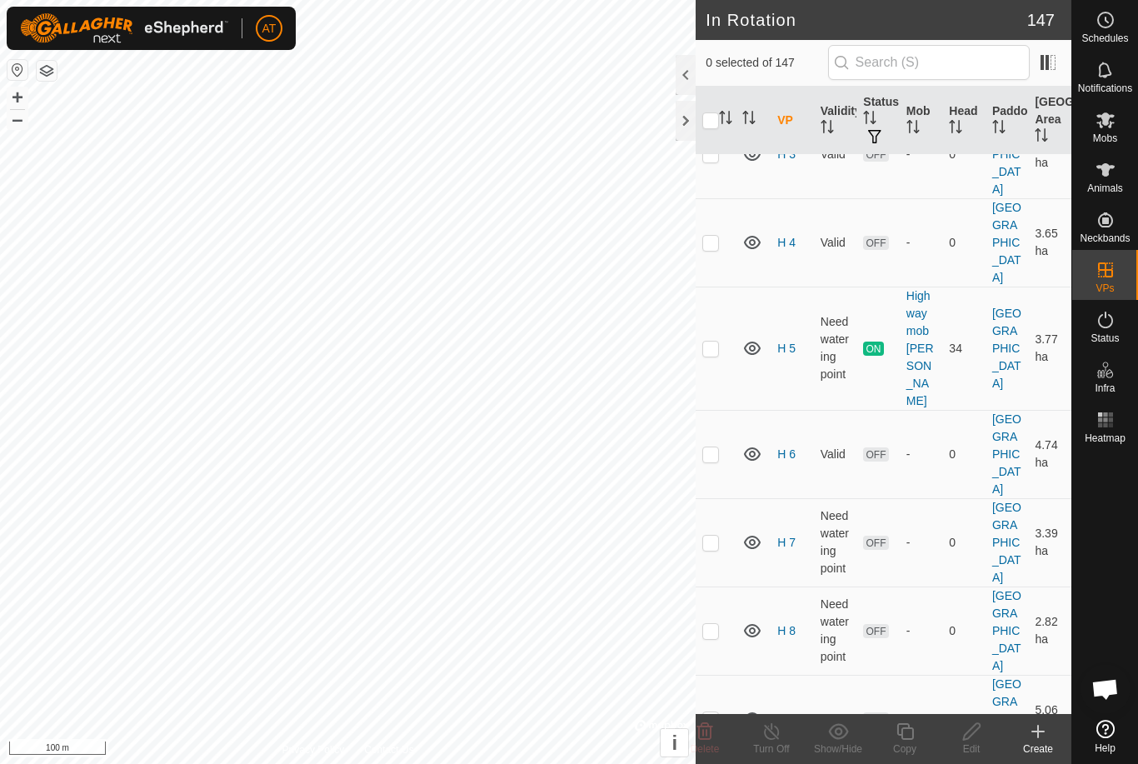
scroll to position [5574, 0]
checkbox input "false"
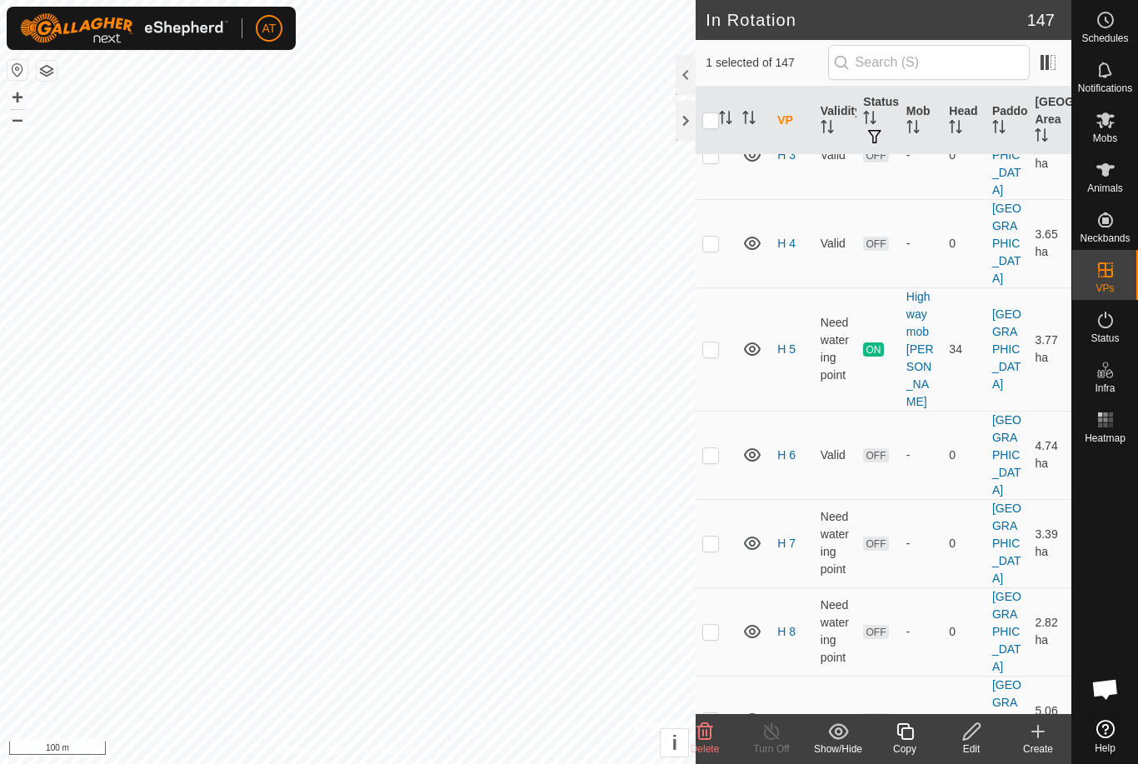
checkbox input "false"
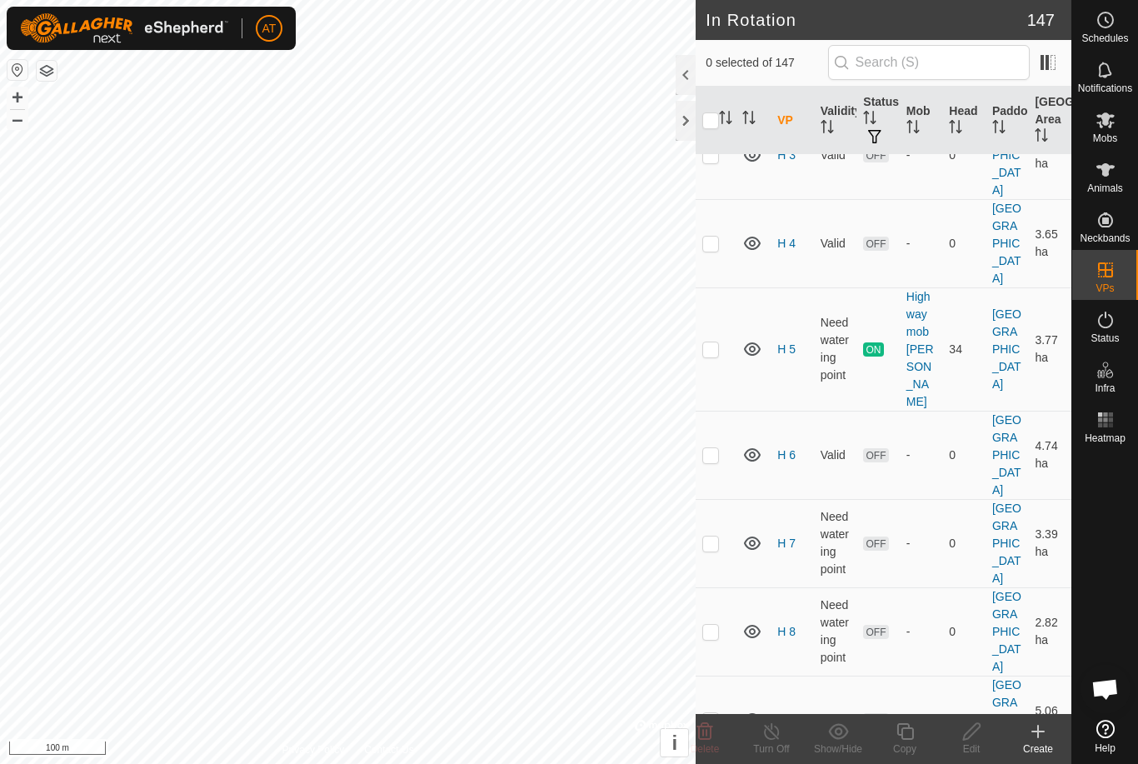
checkbox input "false"
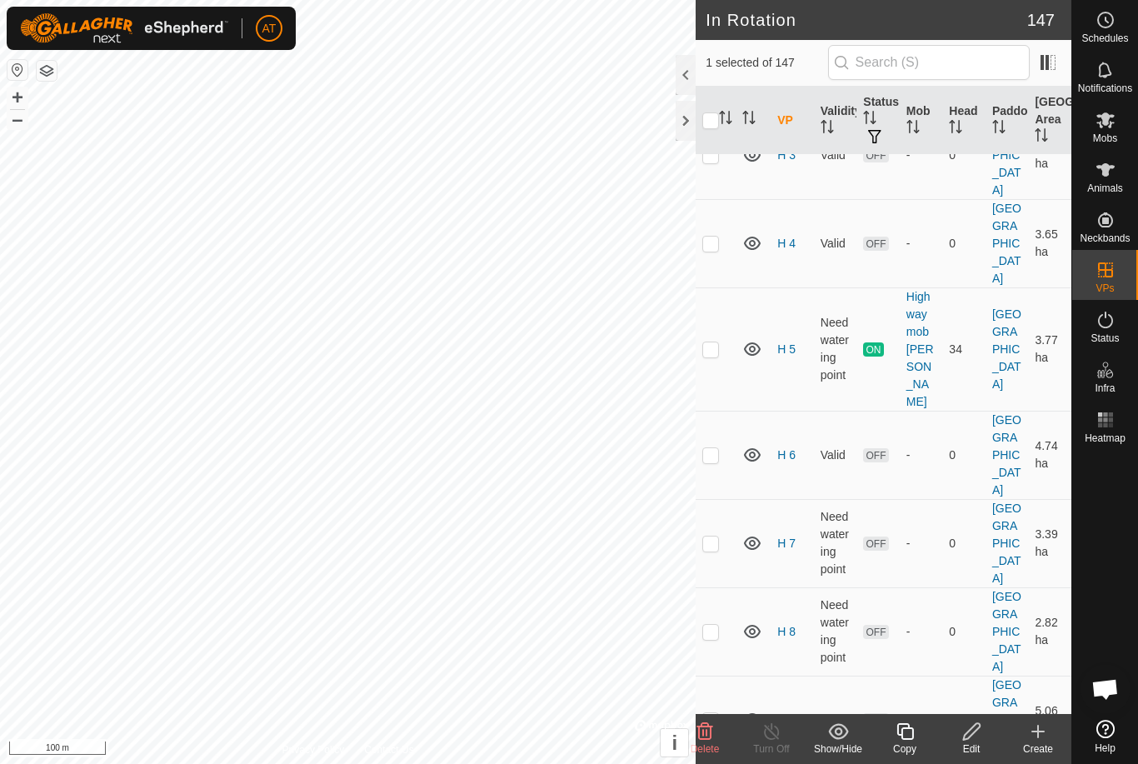
checkbox input "false"
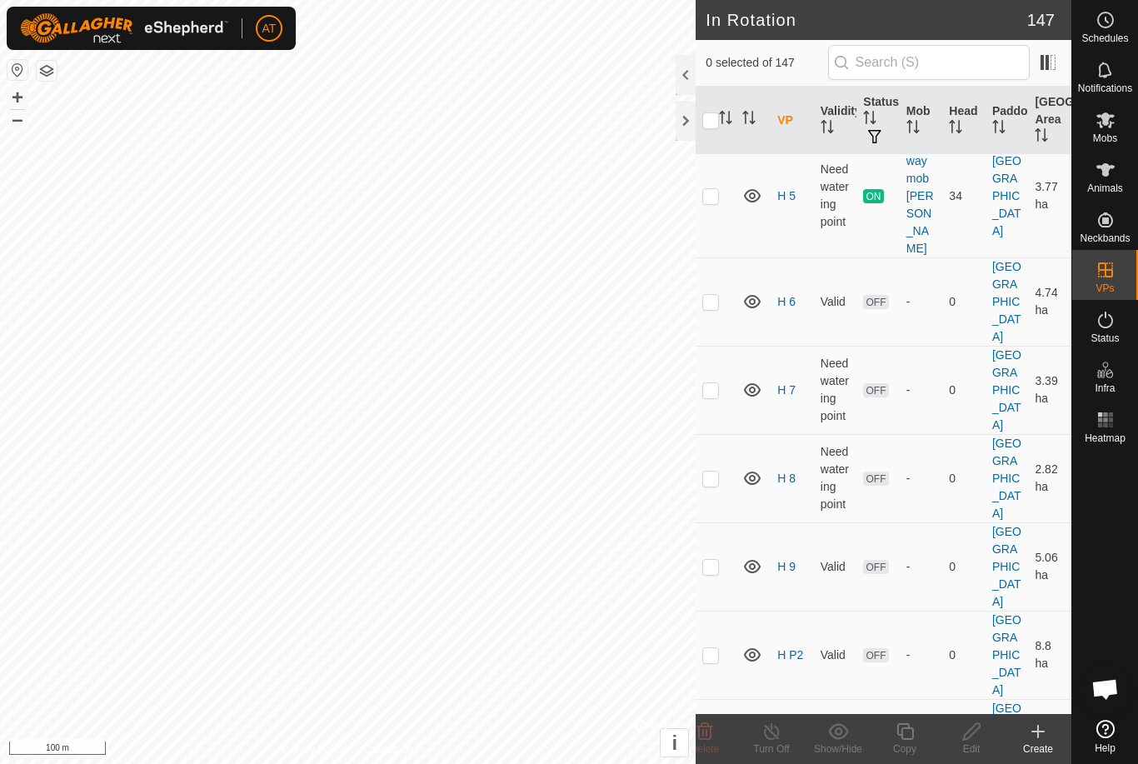
scroll to position [5754, 0]
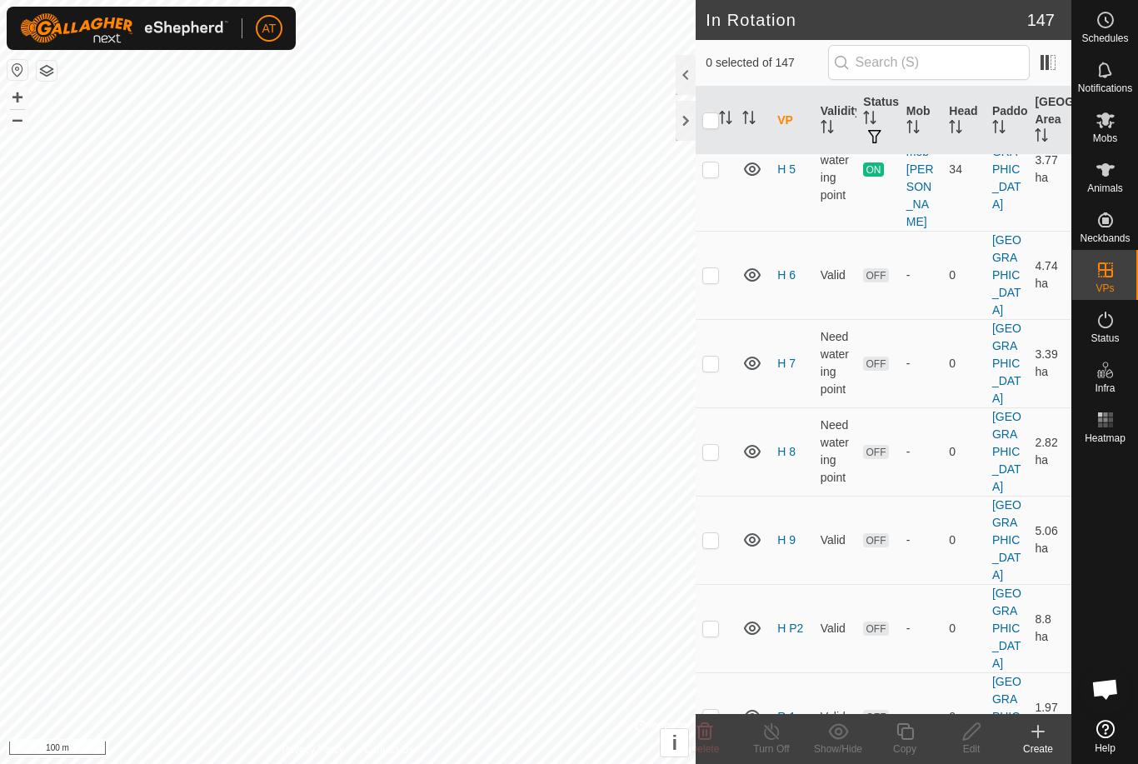
checkbox input "false"
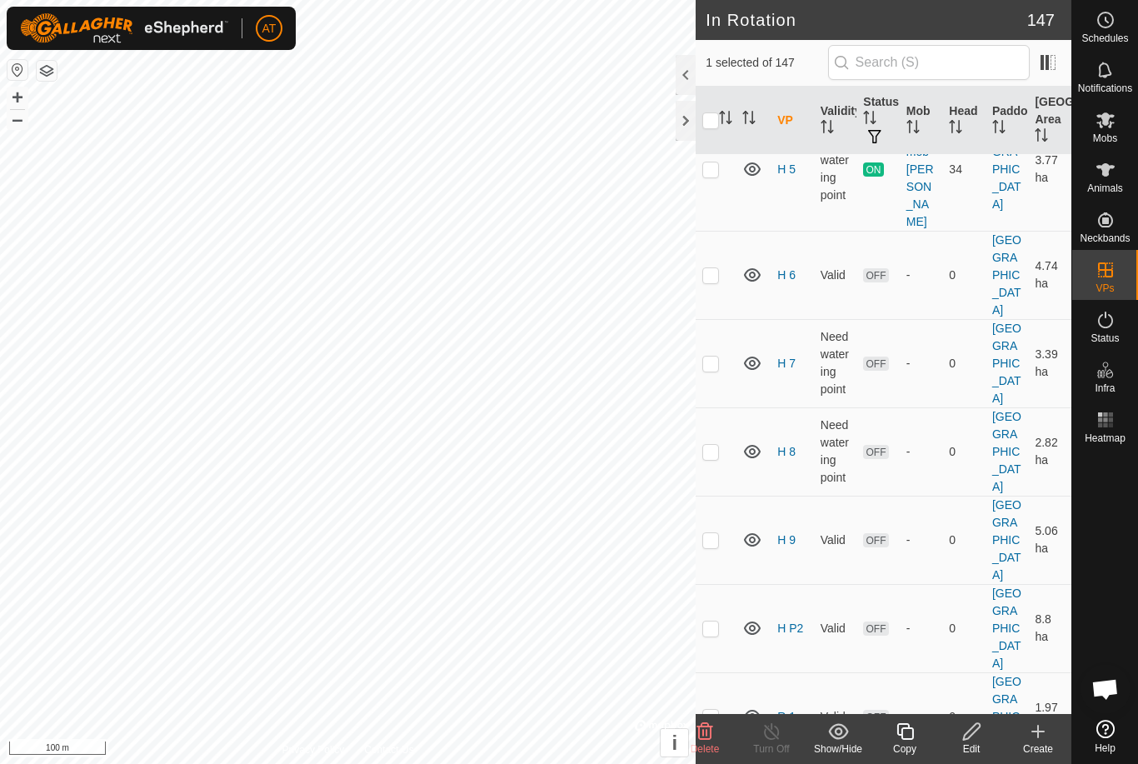
checkbox input "false"
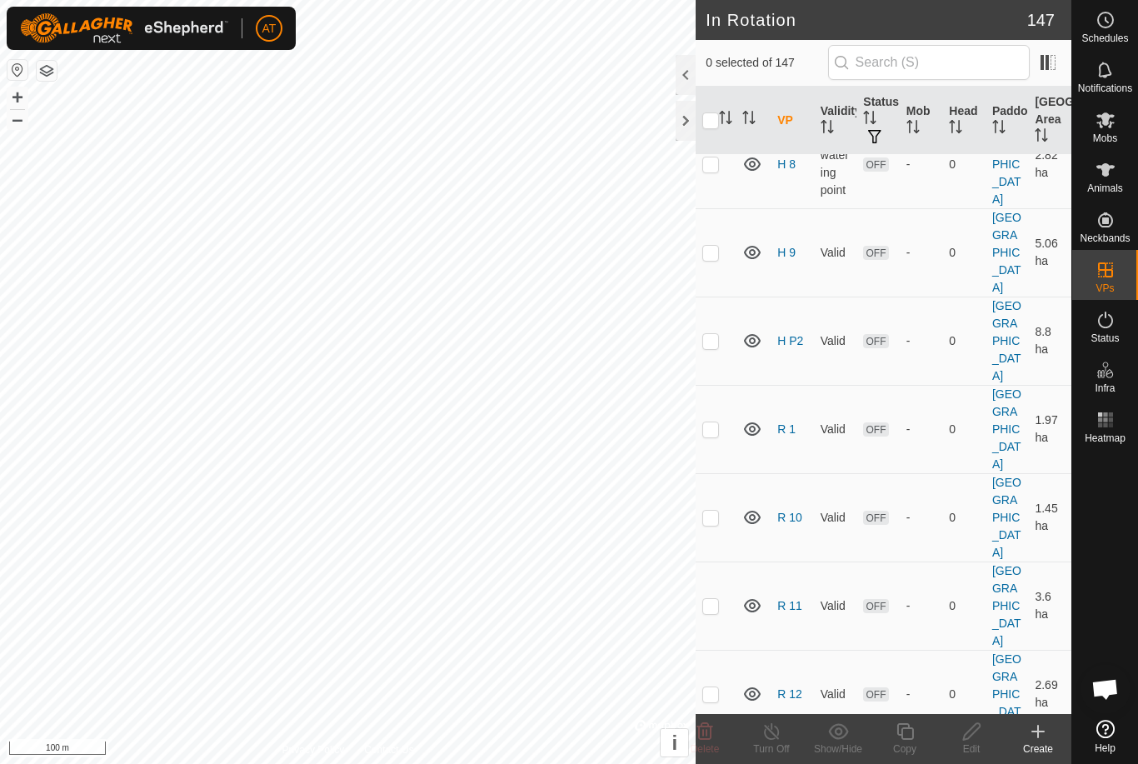
scroll to position [6042, 0]
checkbox input "false"
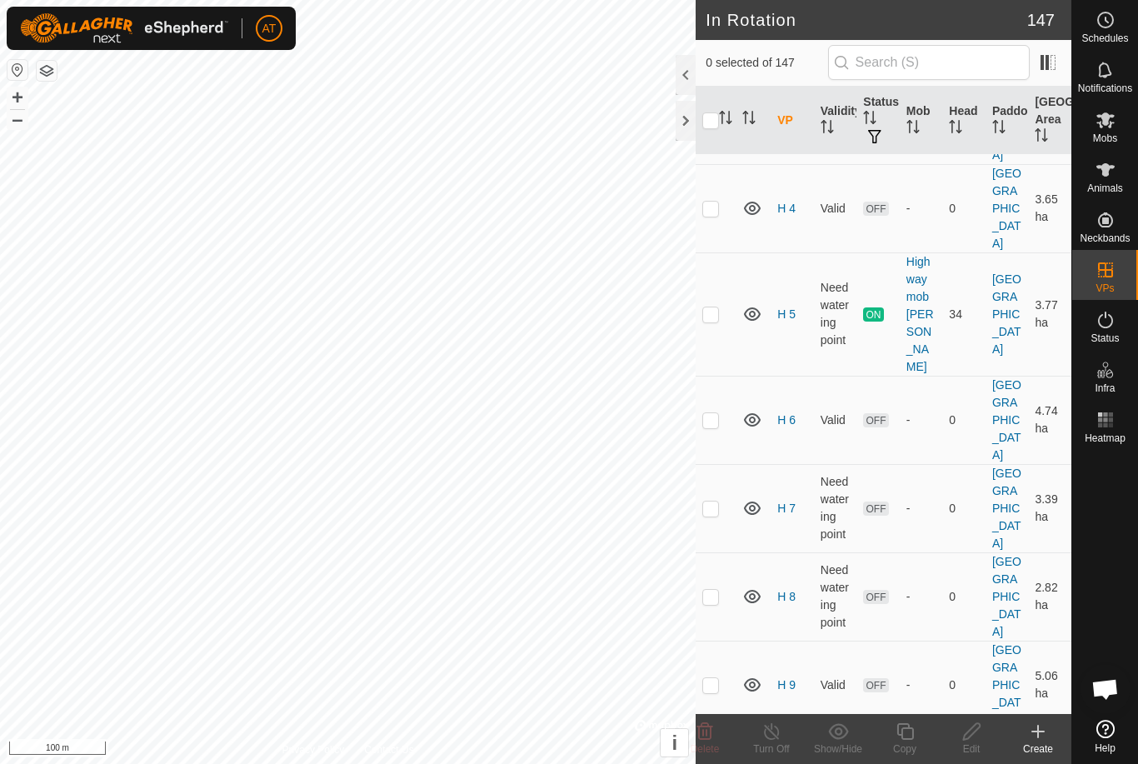
scroll to position [5609, 0]
checkbox input "false"
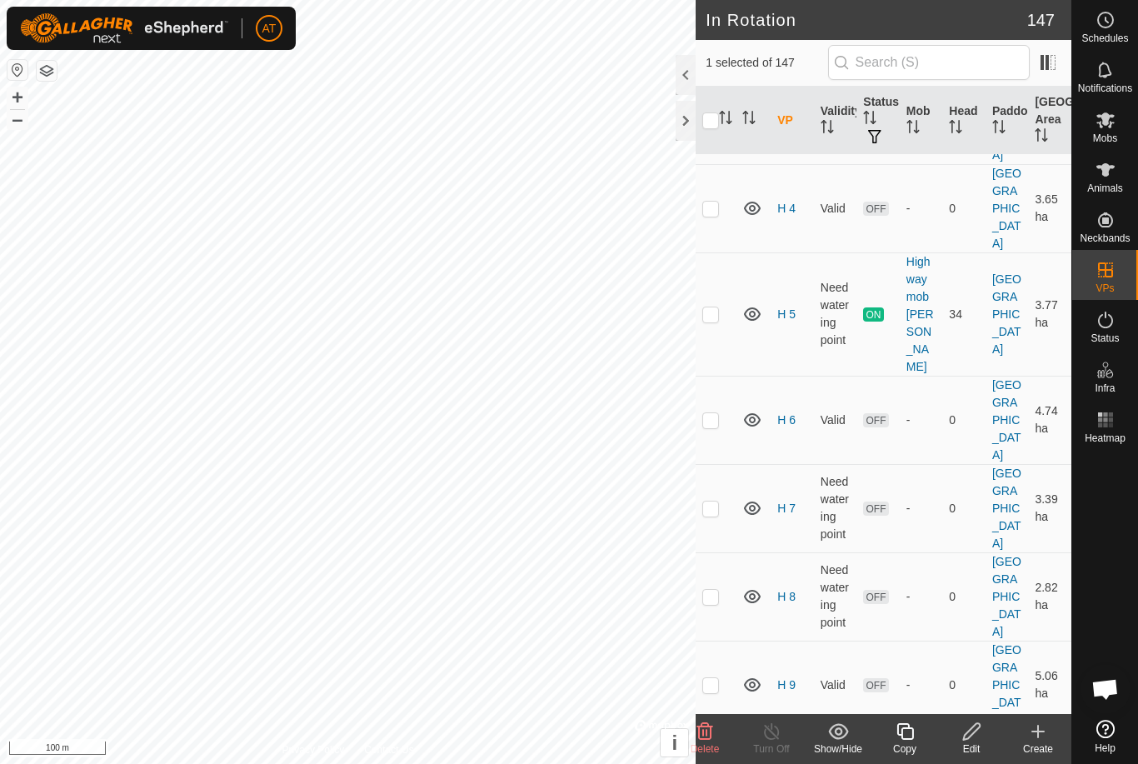
checkbox input "false"
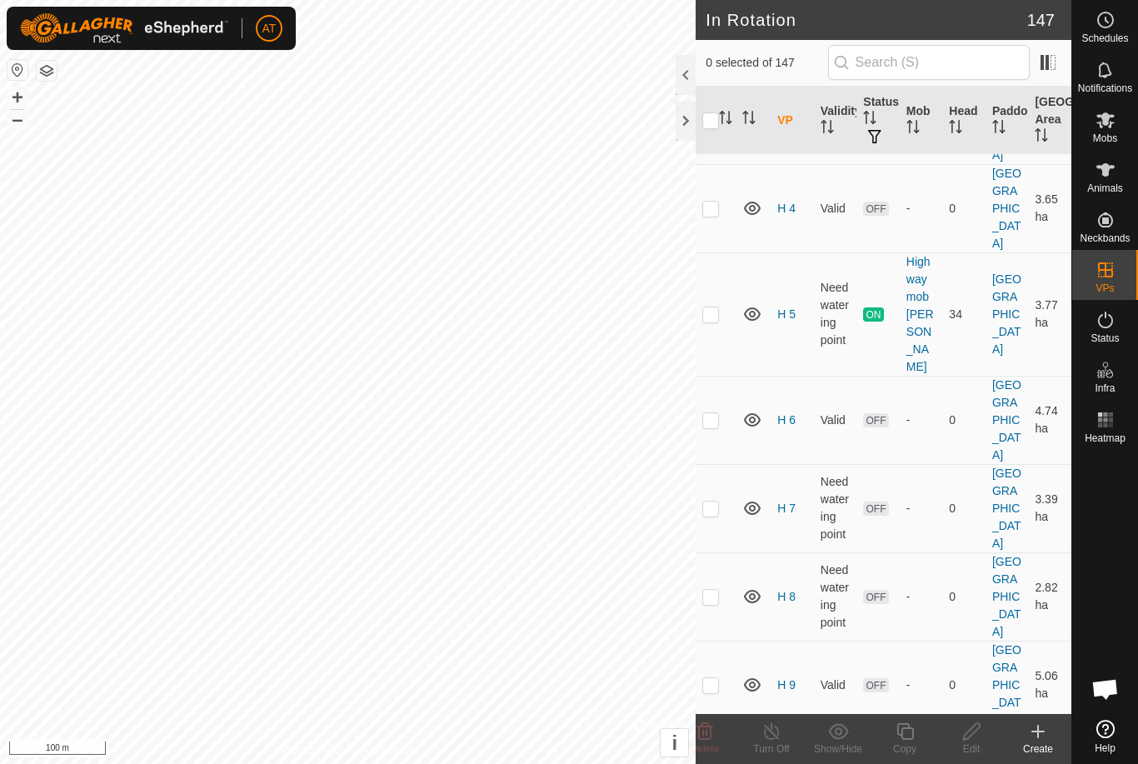
checkbox input "true"
checkbox input "false"
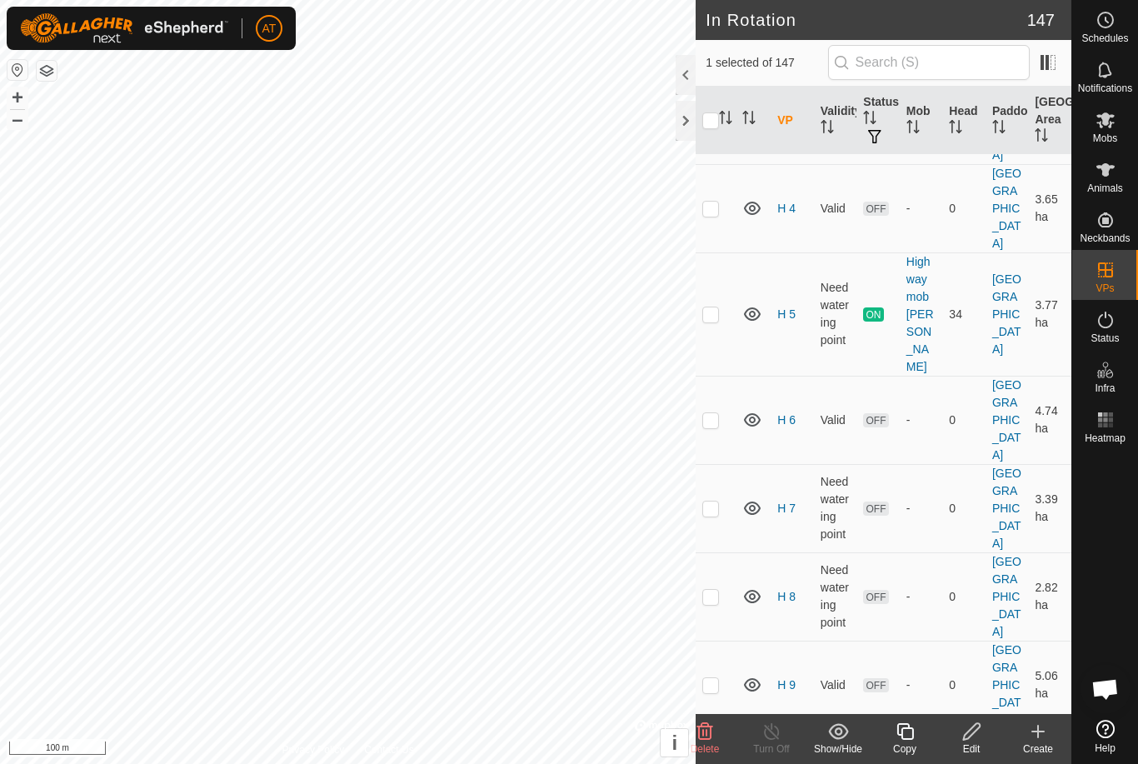
checkbox input "false"
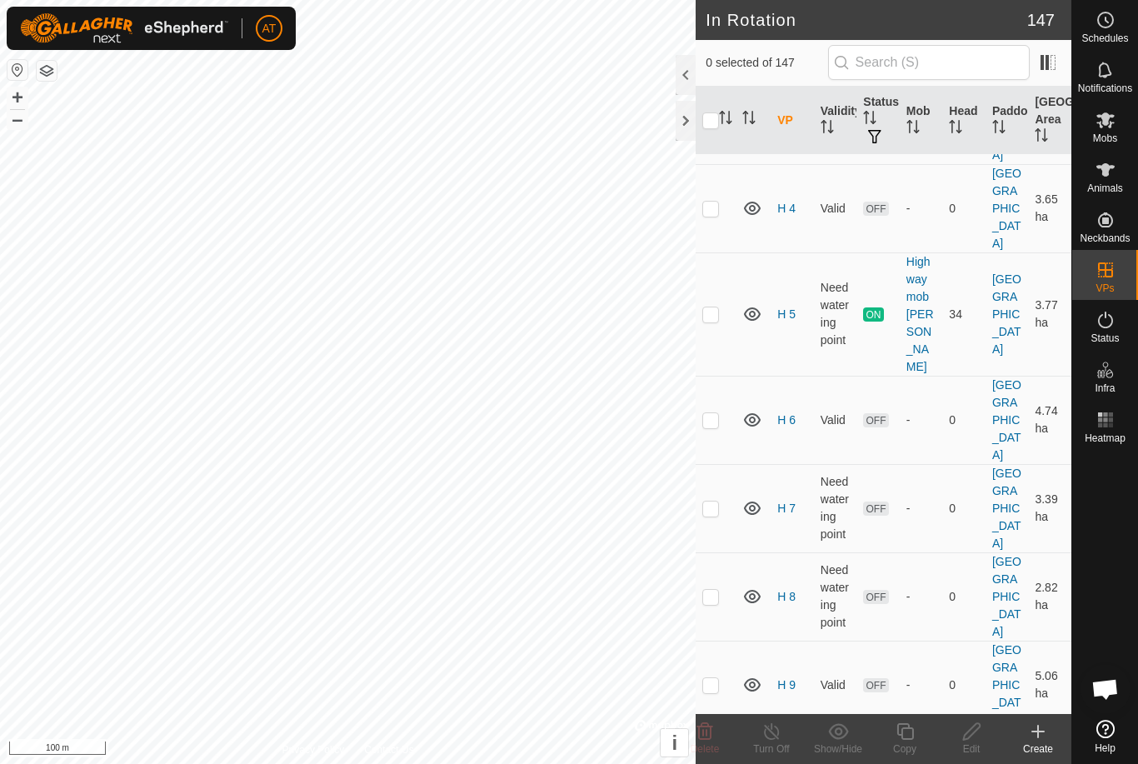
checkbox input "false"
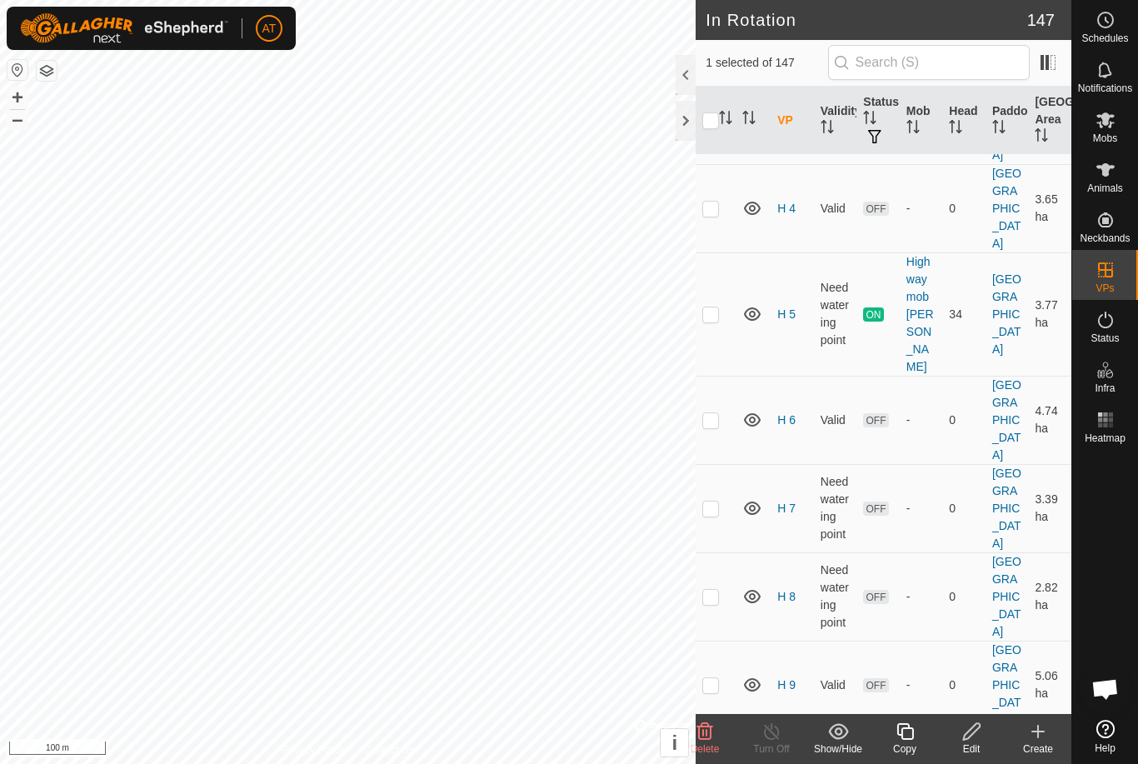
checkbox input "false"
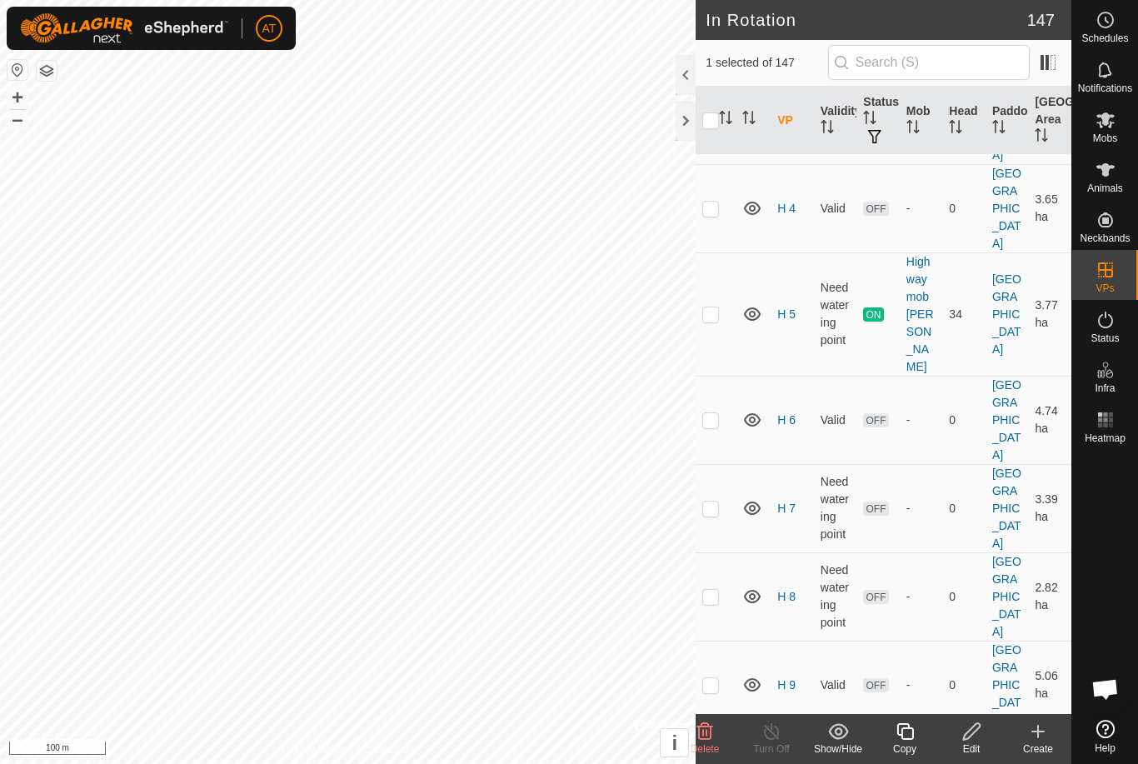
checkbox input "false"
click at [1107, 127] on icon at bounding box center [1105, 120] width 20 height 20
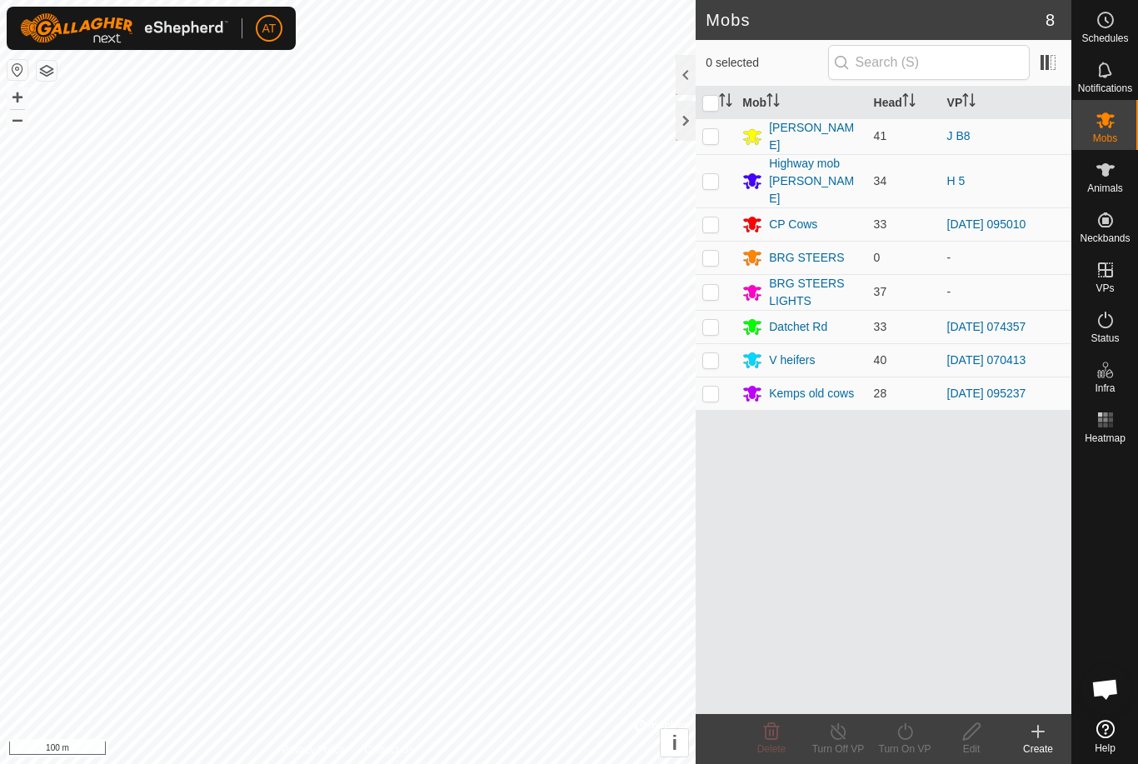
click at [708, 320] on p-checkbox at bounding box center [710, 326] width 17 height 13
checkbox input "true"
click at [903, 737] on icon at bounding box center [905, 731] width 21 height 20
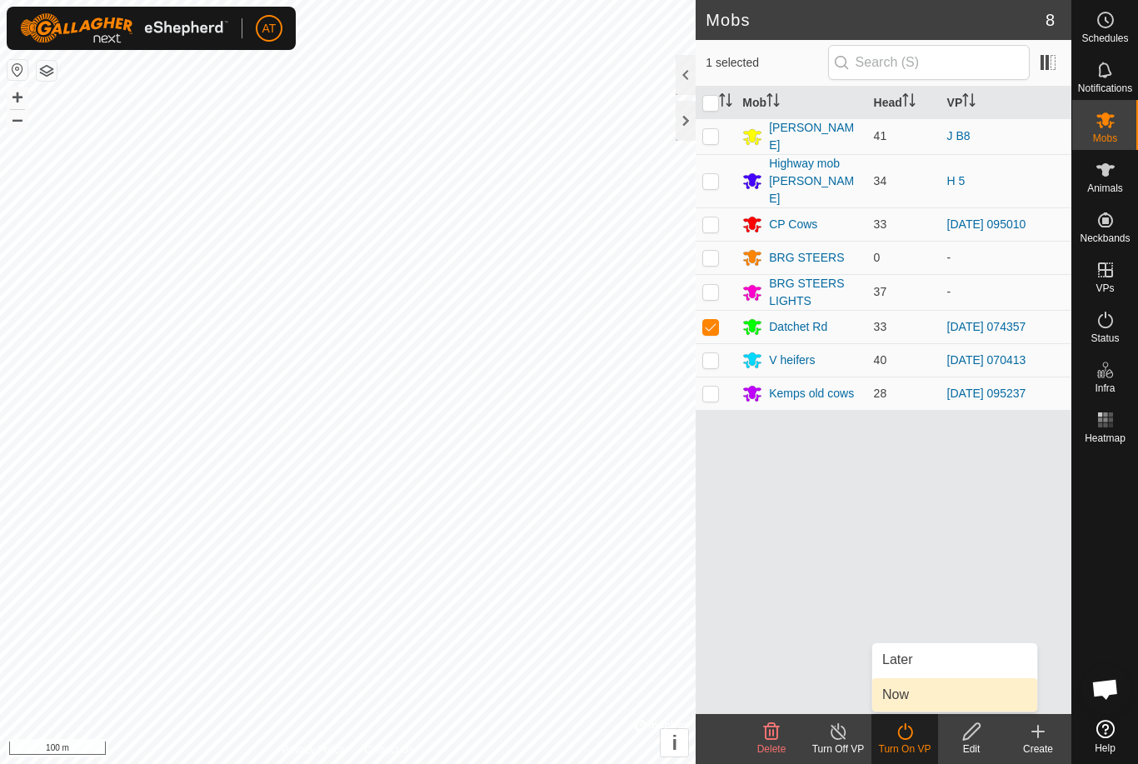
click at [907, 697] on span "Now" at bounding box center [895, 695] width 27 height 20
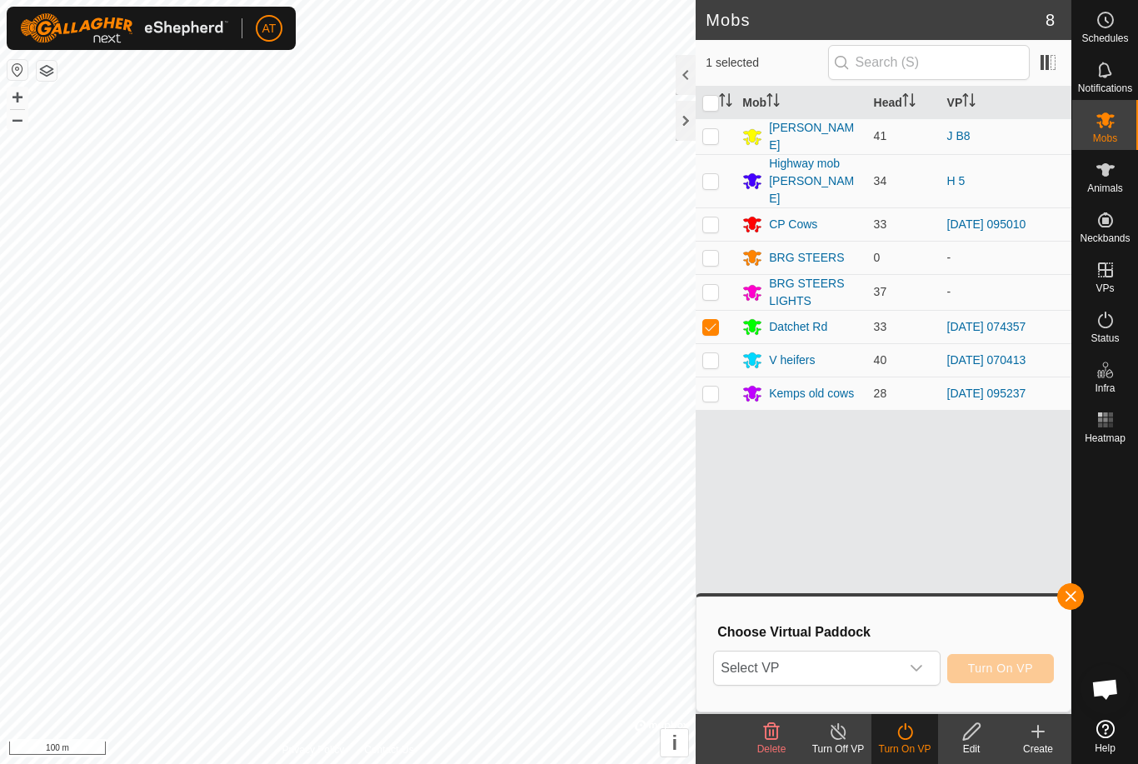
click at [866, 669] on span "Select VP" at bounding box center [806, 667] width 185 height 33
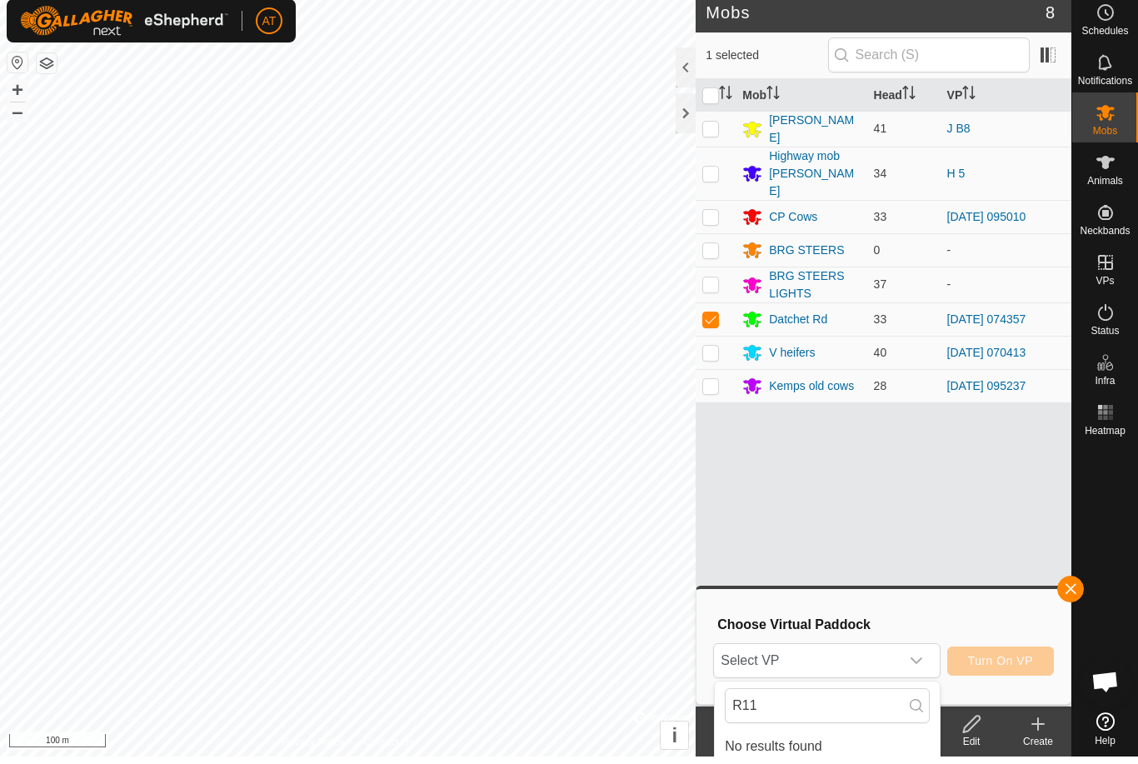
scroll to position [7, 0]
click at [841, 698] on input "R11" at bounding box center [827, 705] width 205 height 35
click at [755, 701] on input "R11" at bounding box center [827, 705] width 205 height 35
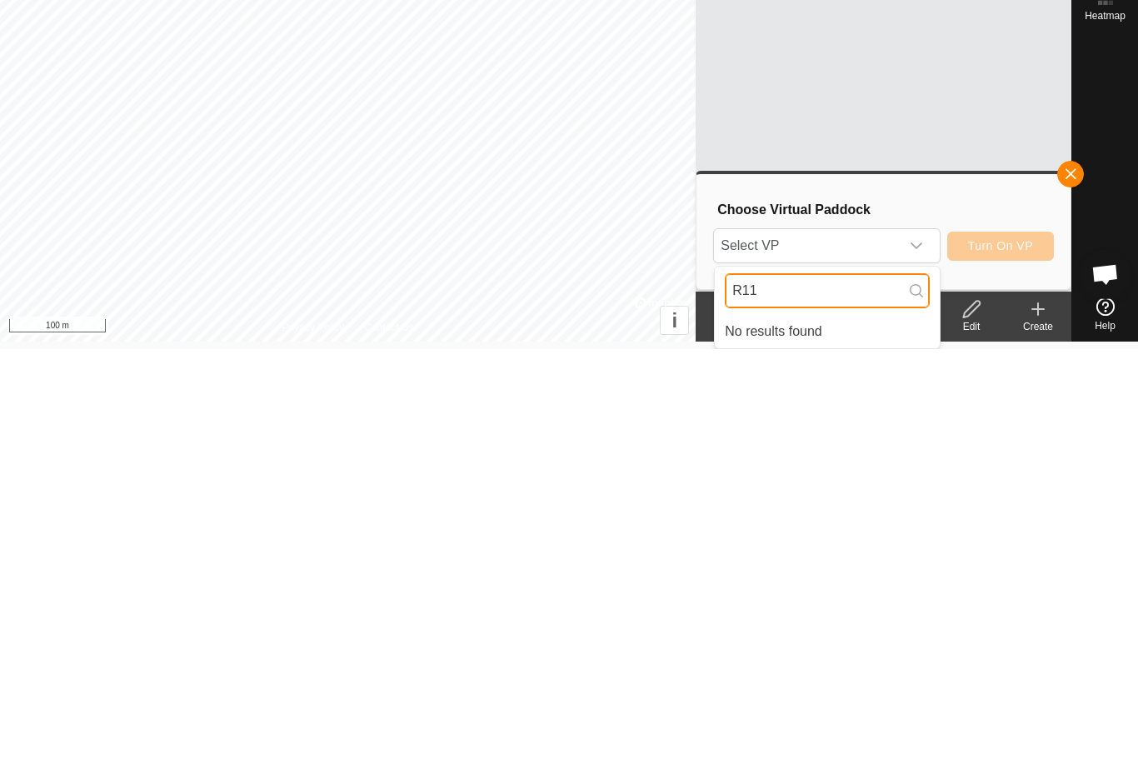
type input "R11"
click at [1068, 582] on span "button" at bounding box center [1070, 588] width 13 height 13
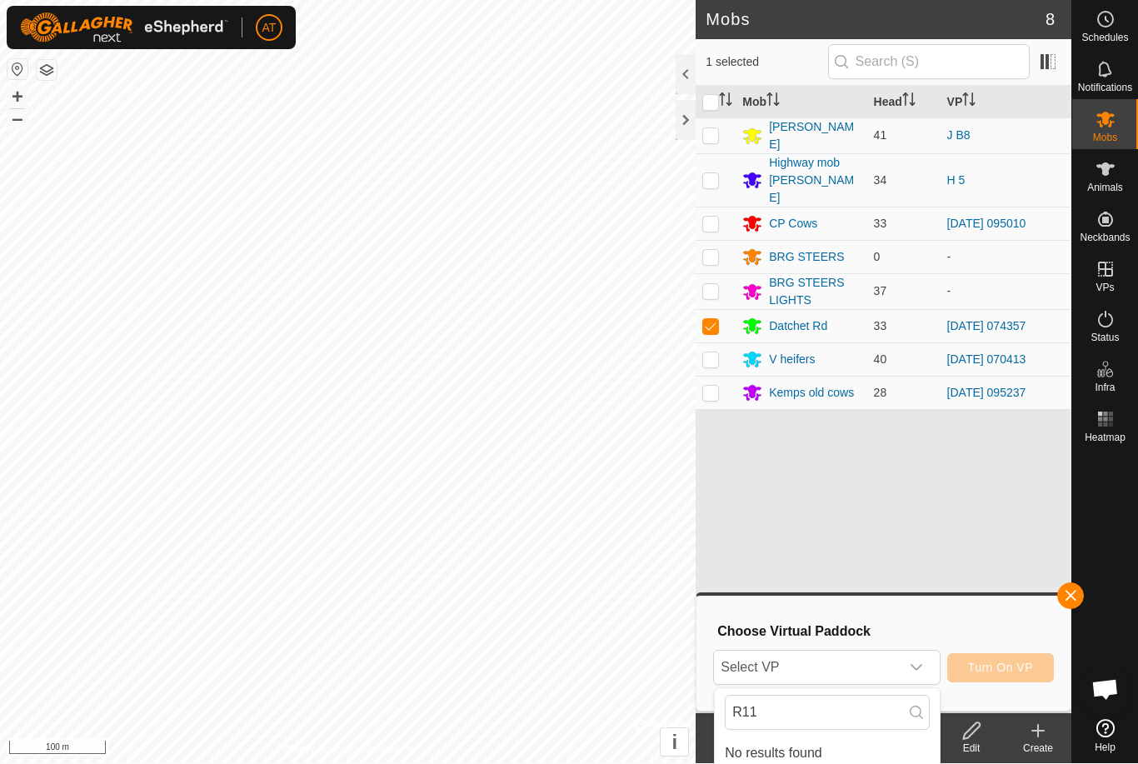
scroll to position [0, 0]
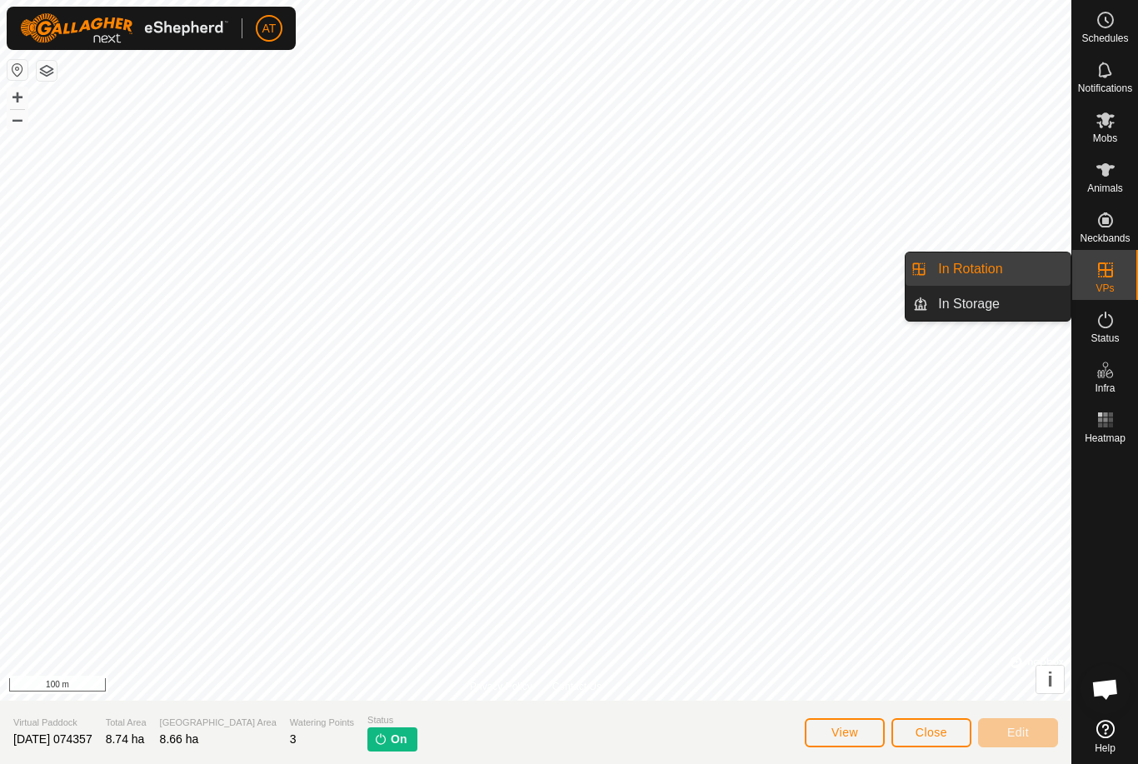
click at [1030, 264] on link "In Rotation" at bounding box center [999, 268] width 142 height 33
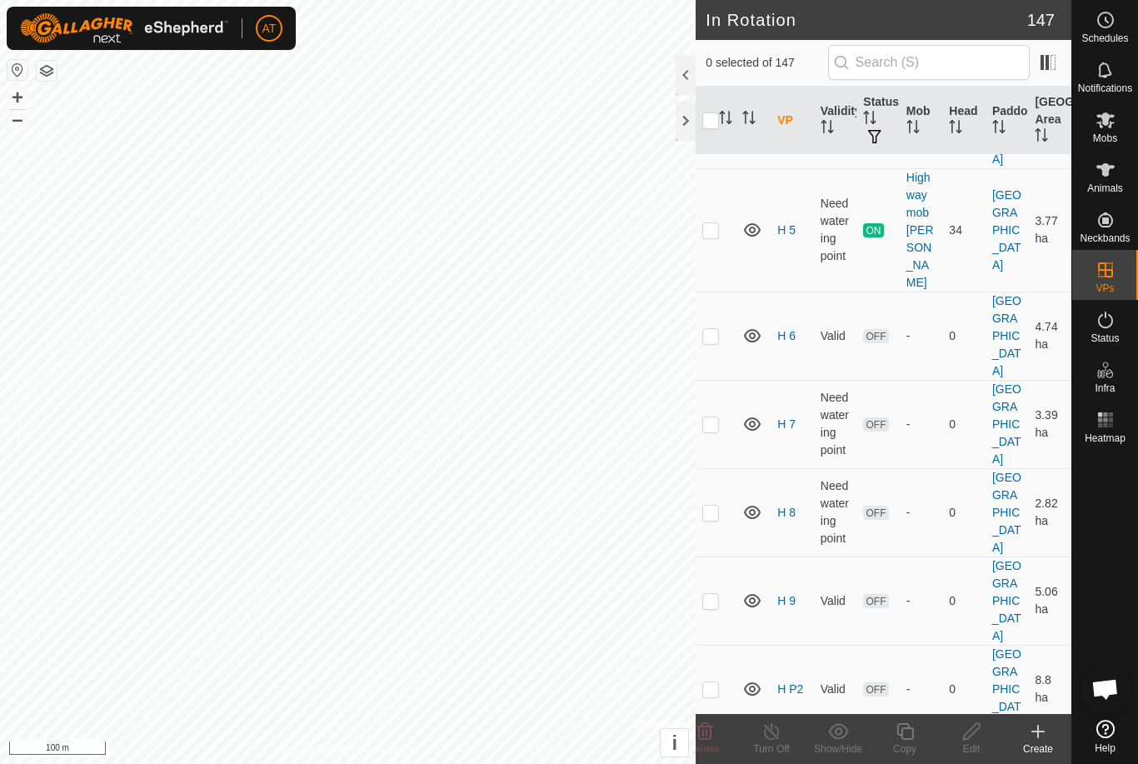
scroll to position [5698, 0]
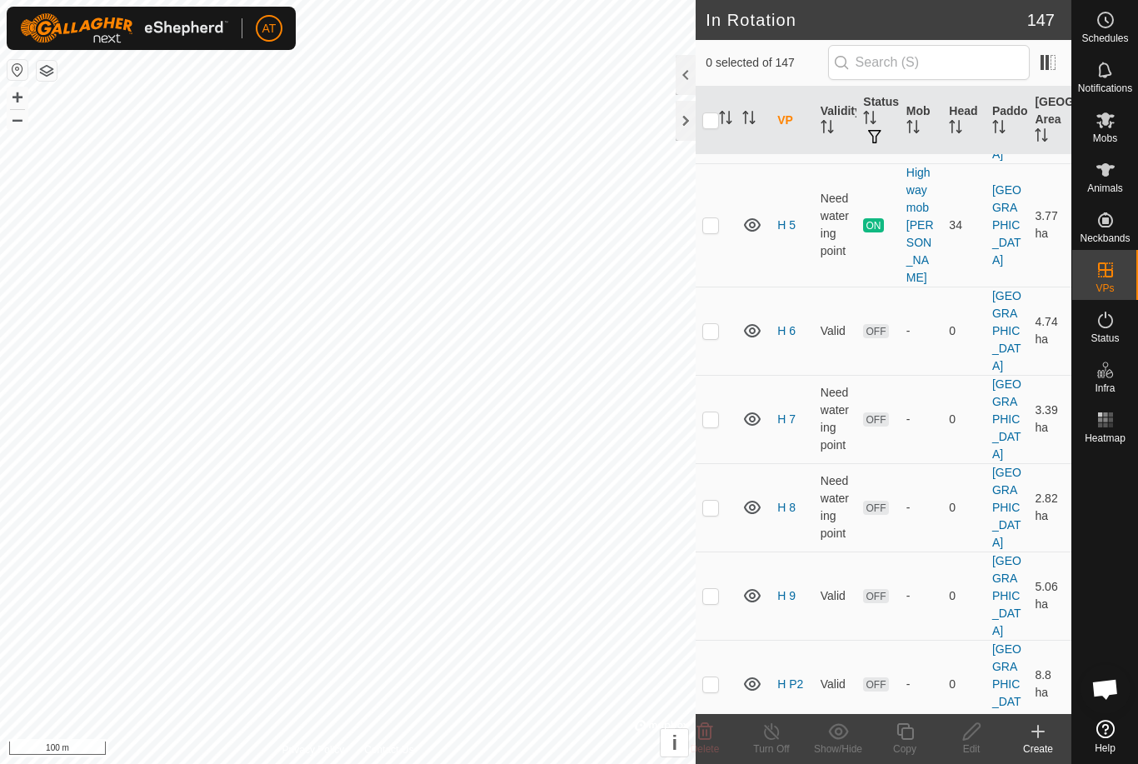
checkbox input "true"
click at [1115, 125] on es-mob-svg-icon at bounding box center [1105, 120] width 30 height 27
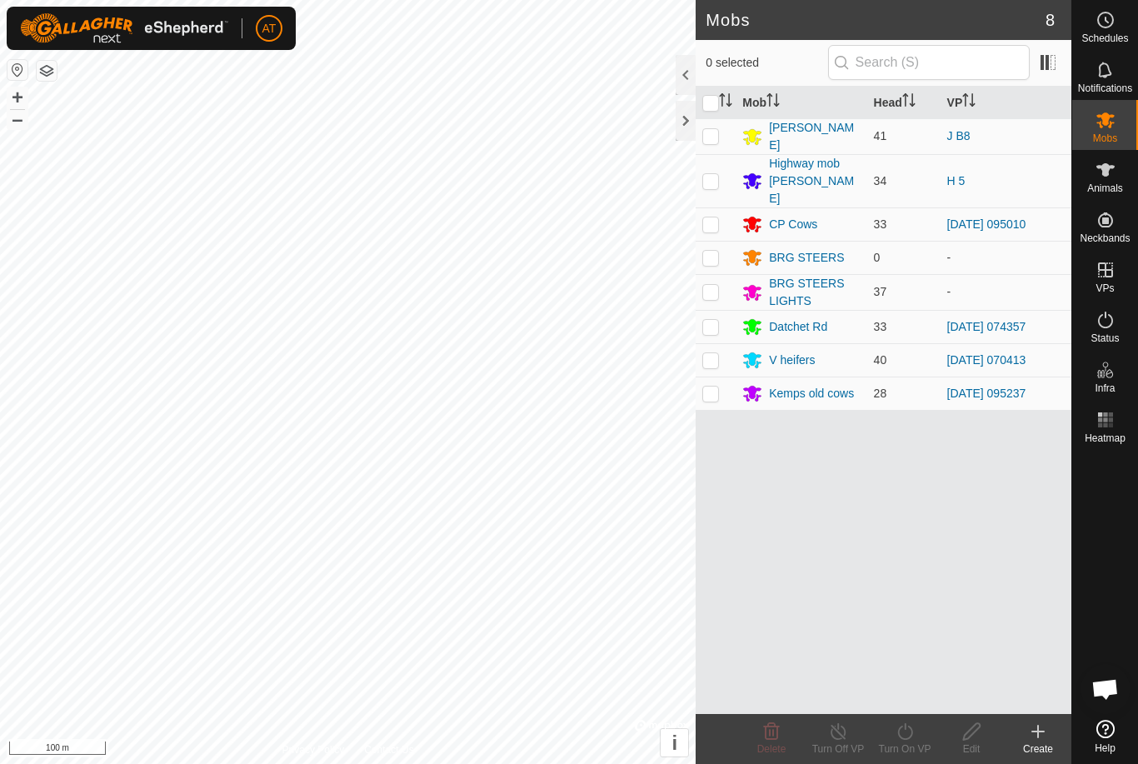
click at [710, 320] on p-checkbox at bounding box center [710, 326] width 17 height 13
checkbox input "true"
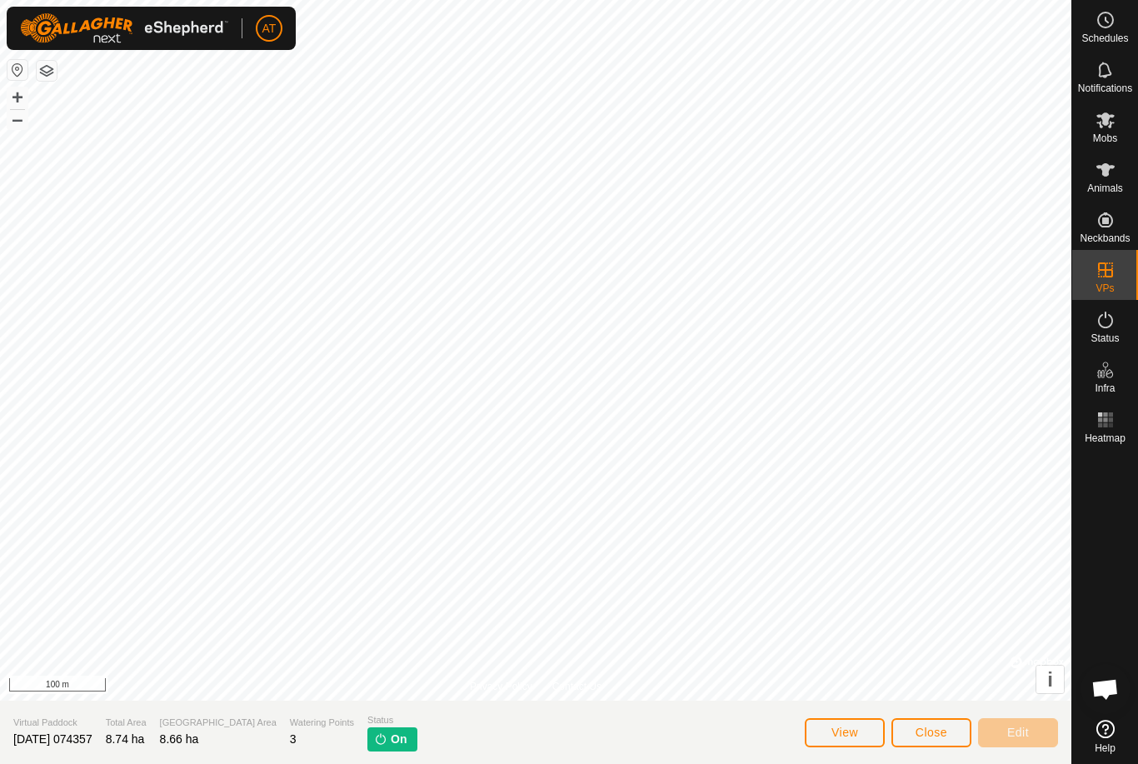
click at [936, 730] on span "Close" at bounding box center [931, 731] width 32 height 13
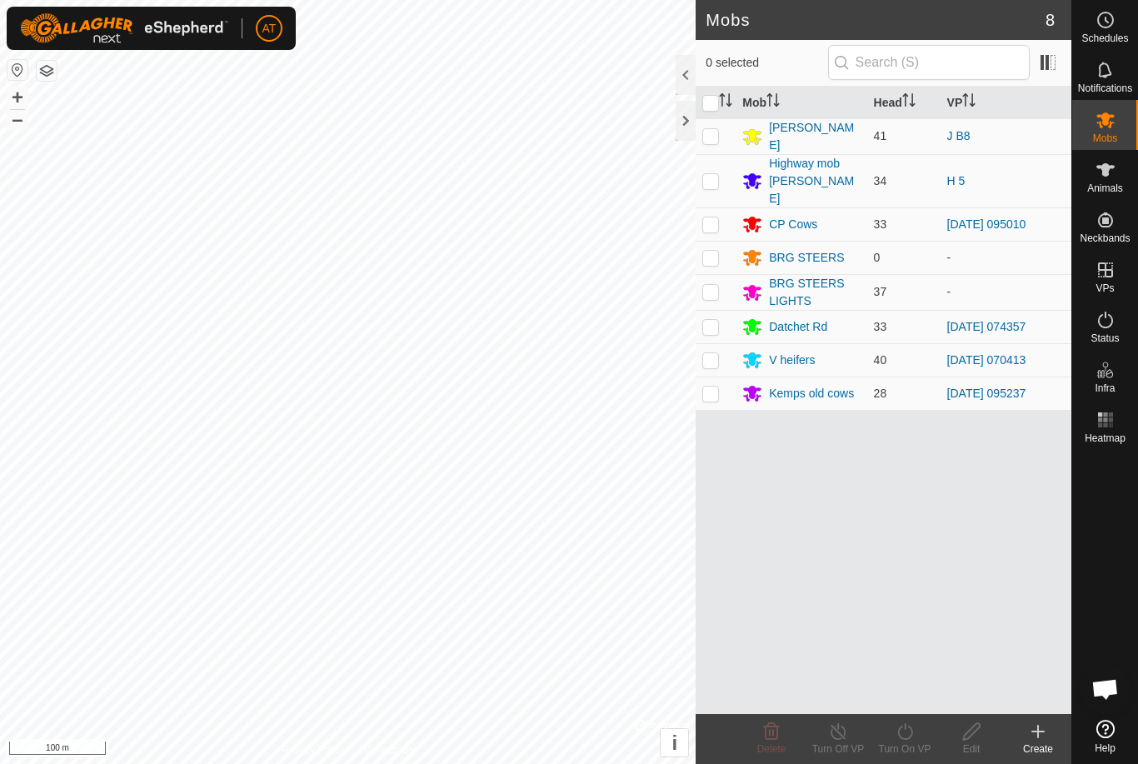
click at [710, 320] on p-checkbox at bounding box center [710, 326] width 17 height 13
checkbox input "true"
click at [910, 725] on icon at bounding box center [905, 731] width 21 height 20
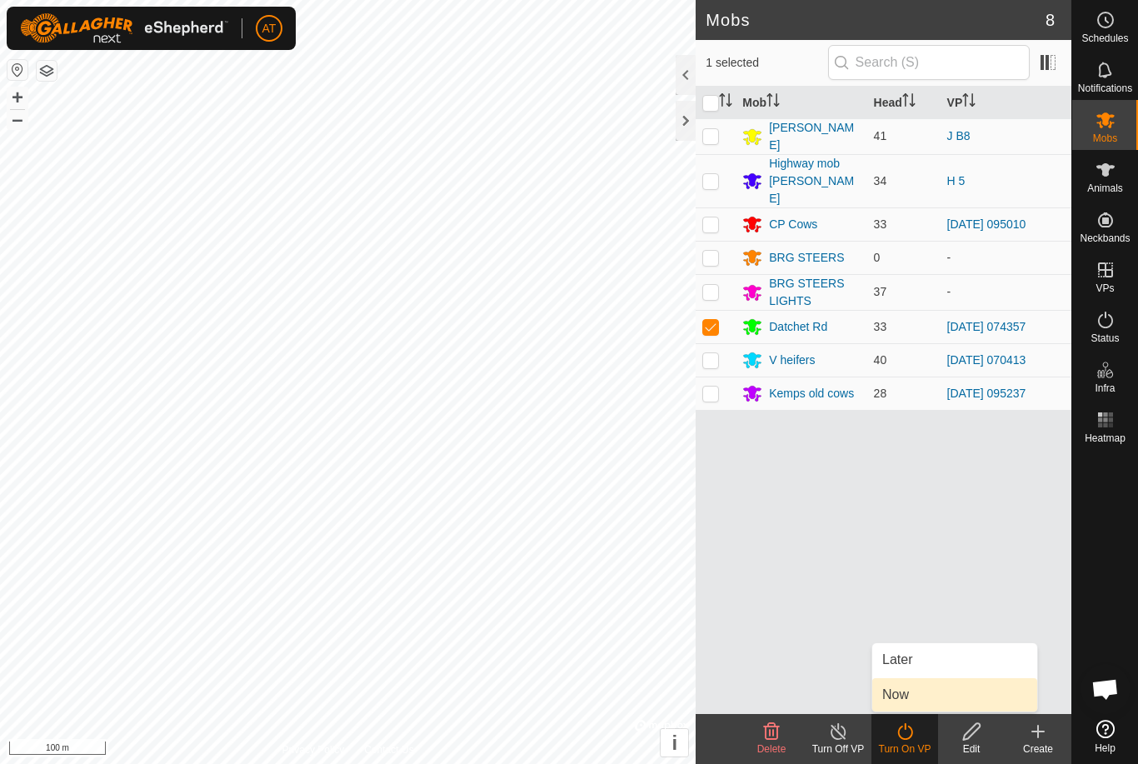
click at [911, 697] on link "Now" at bounding box center [954, 694] width 165 height 33
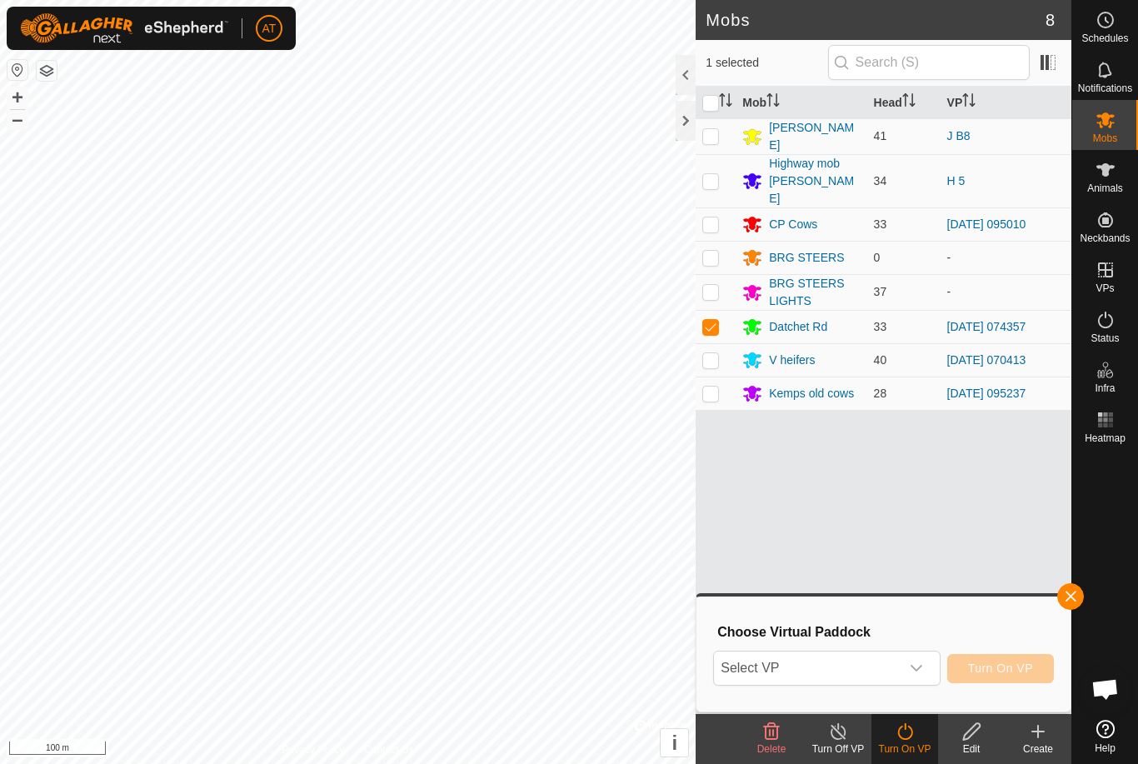
click at [908, 662] on div "dropdown trigger" at bounding box center [916, 667] width 33 height 33
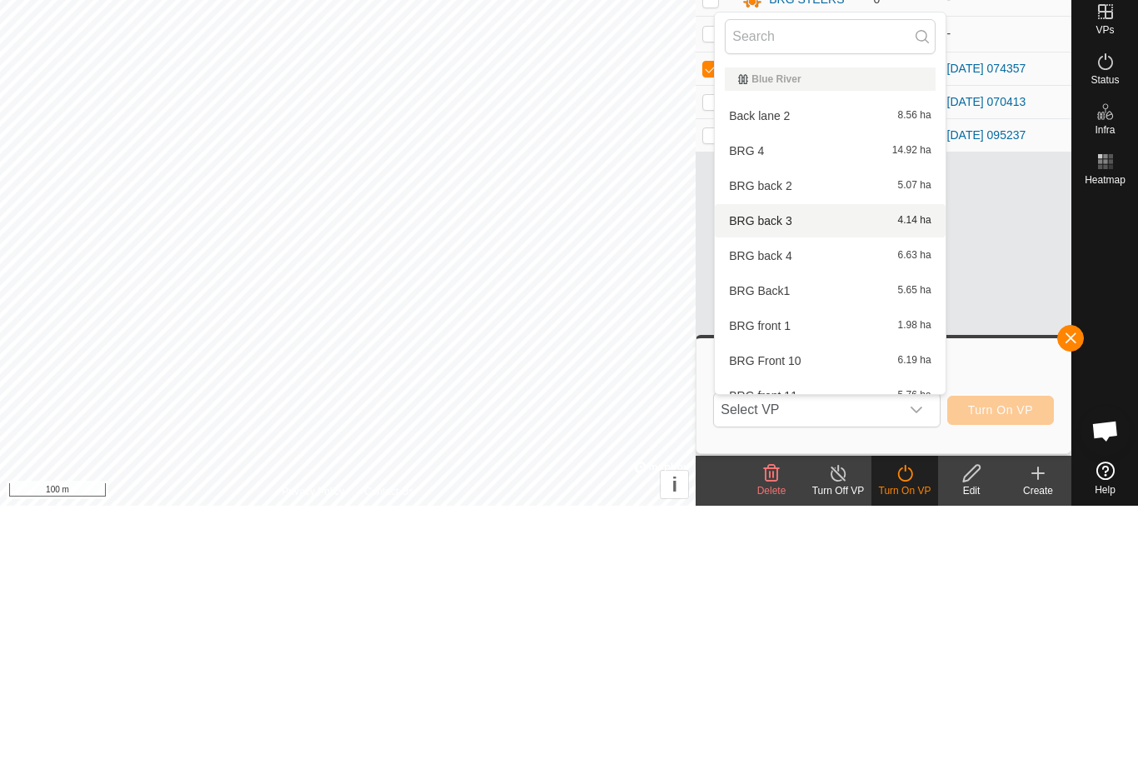
click at [817, 469] on div "BRG back 3 4.14 ha" at bounding box center [830, 479] width 210 height 20
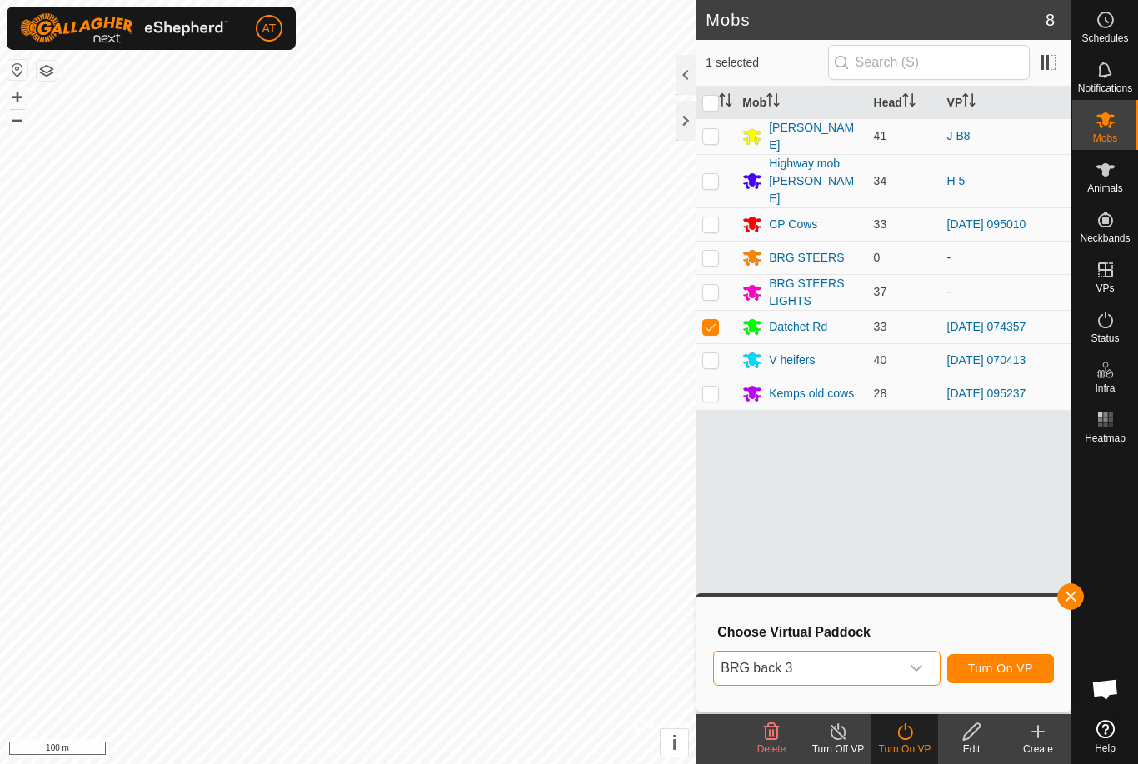
click at [848, 670] on span "BRG back 3" at bounding box center [806, 667] width 185 height 33
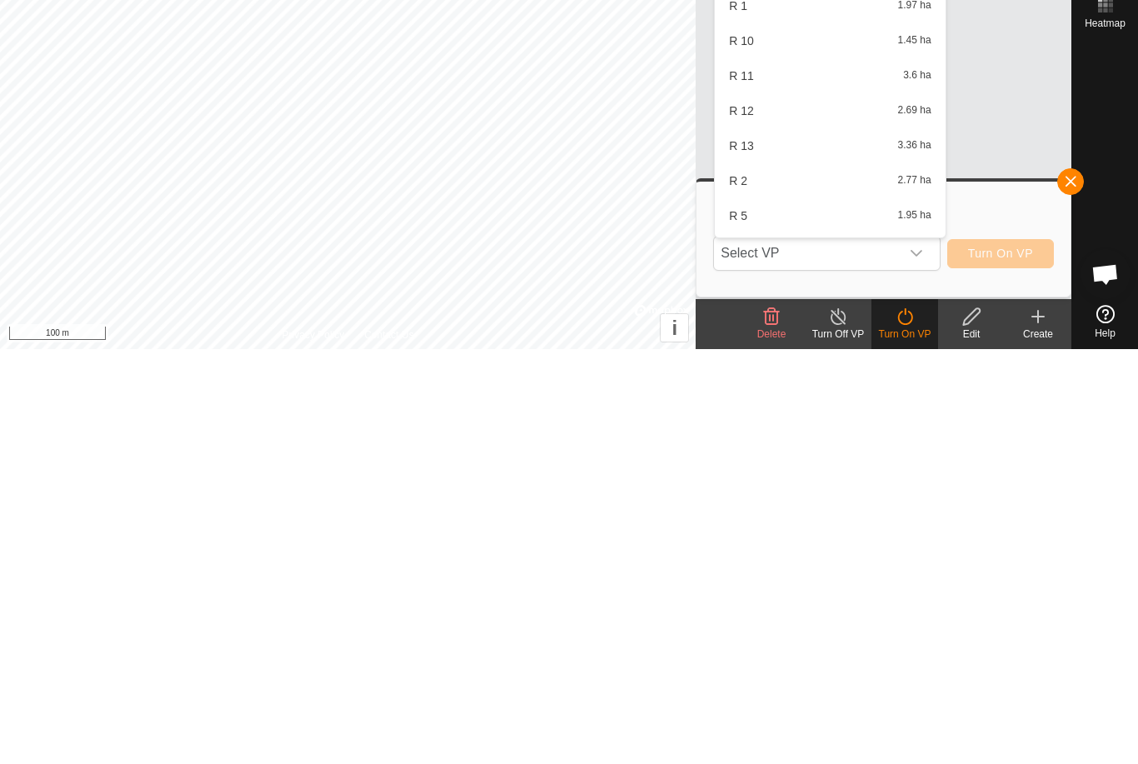
scroll to position [2863, 0]
click at [753, 486] on span "R 11" at bounding box center [741, 492] width 25 height 12
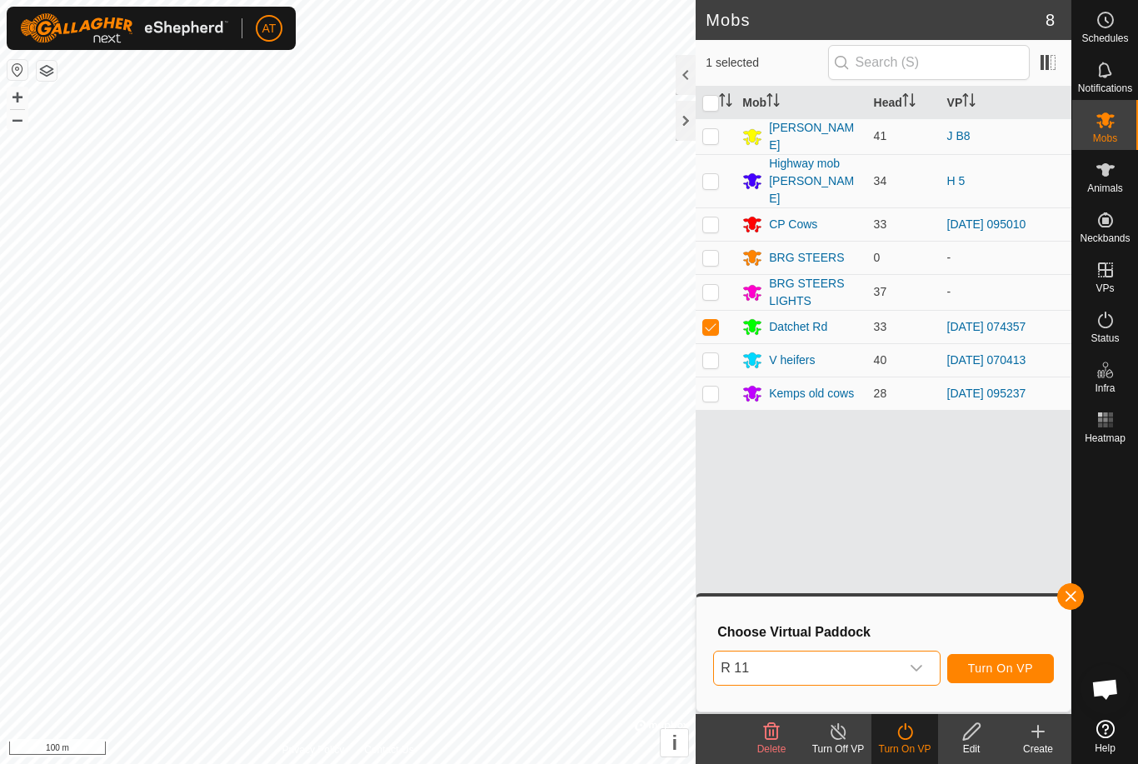
click at [1021, 668] on span "Turn On VP" at bounding box center [1000, 667] width 65 height 13
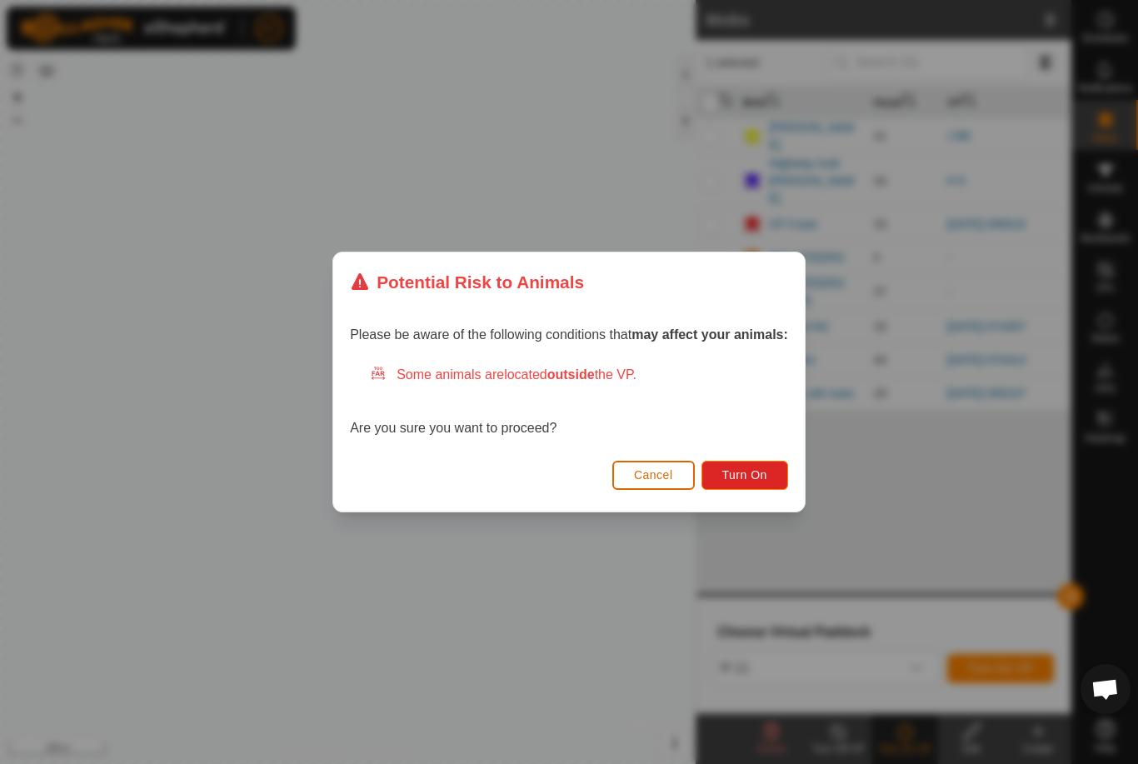
click at [773, 473] on button "Turn On" at bounding box center [744, 475] width 87 height 29
